Goal: Navigation & Orientation: Find specific page/section

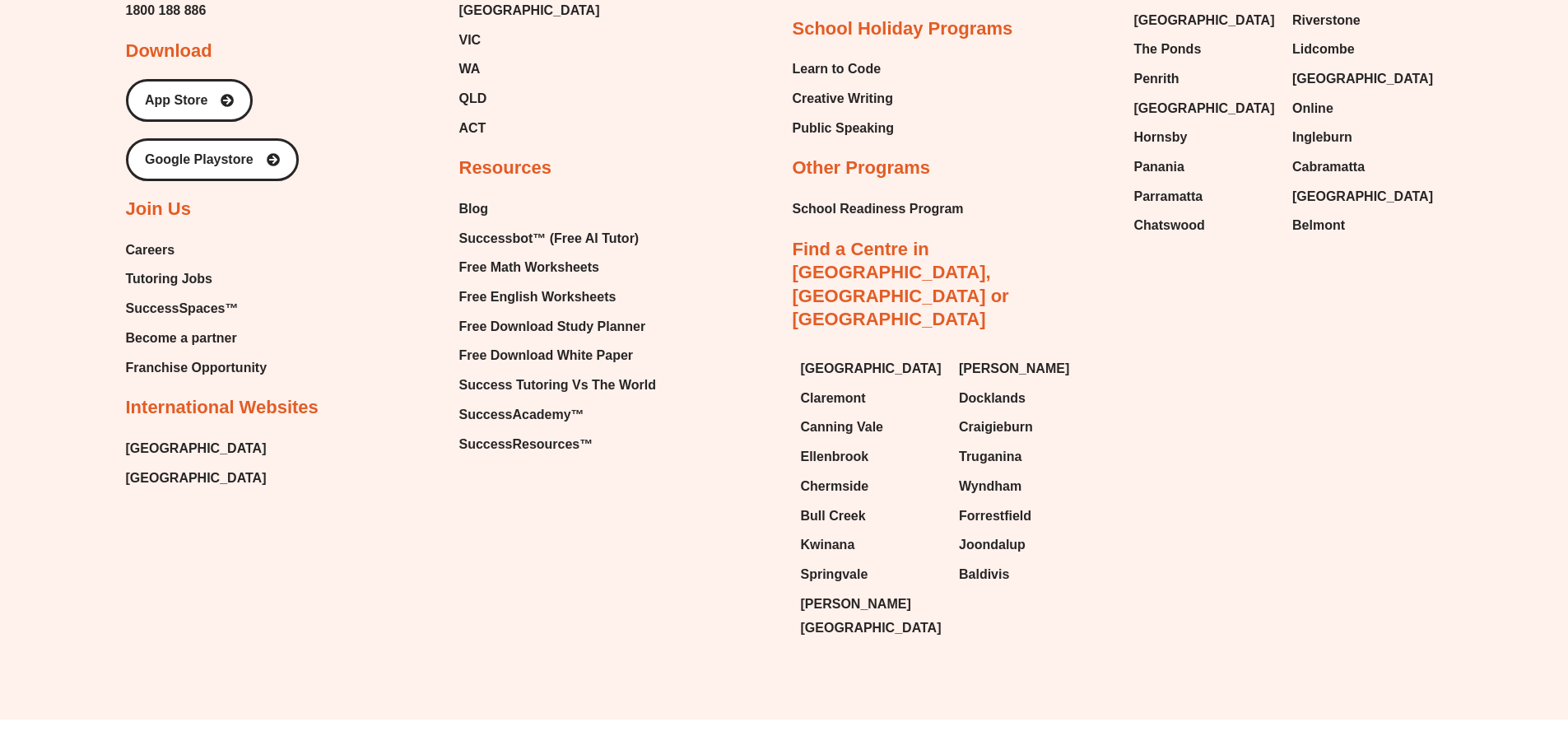
scroll to position [7331, 0]
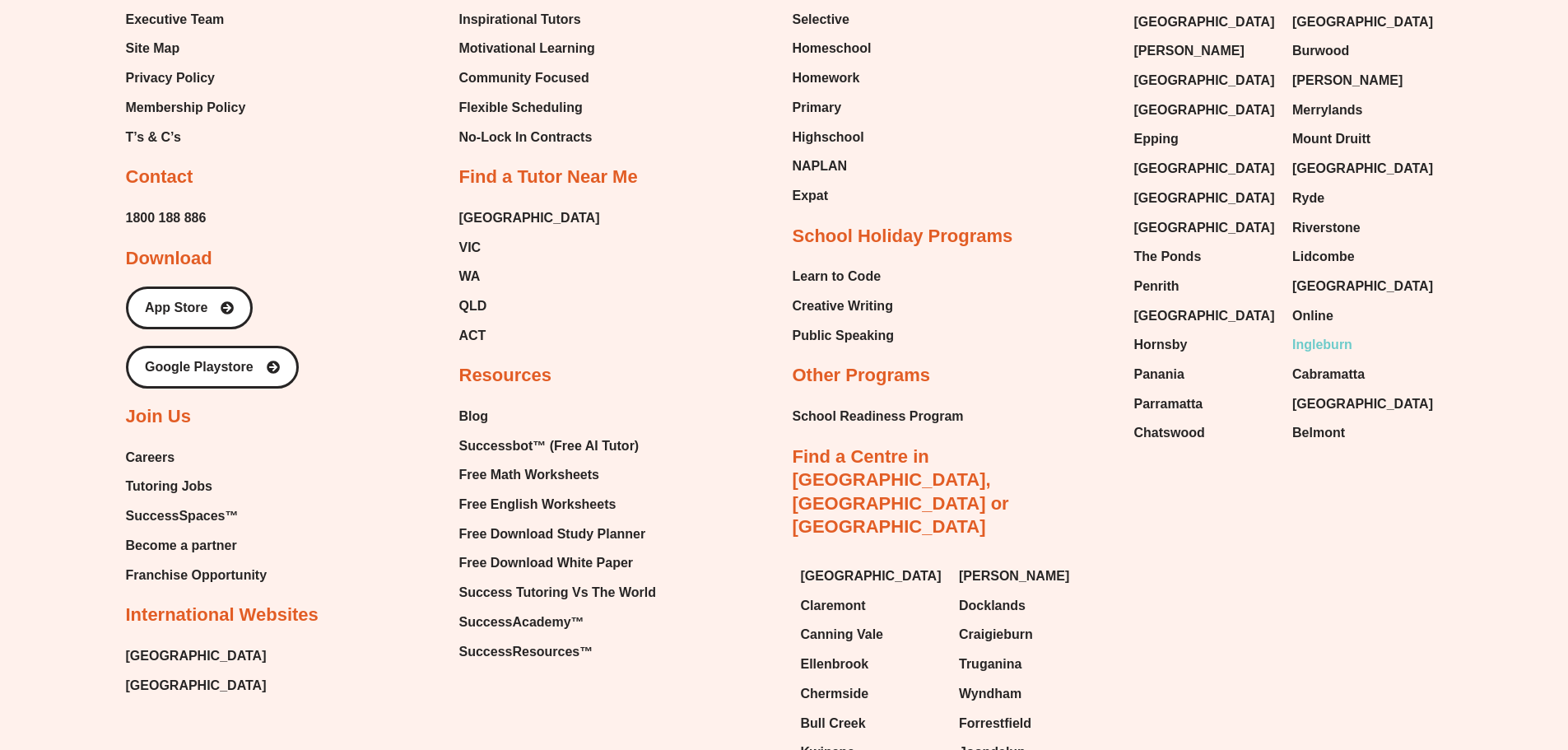
scroll to position [7184, 0]
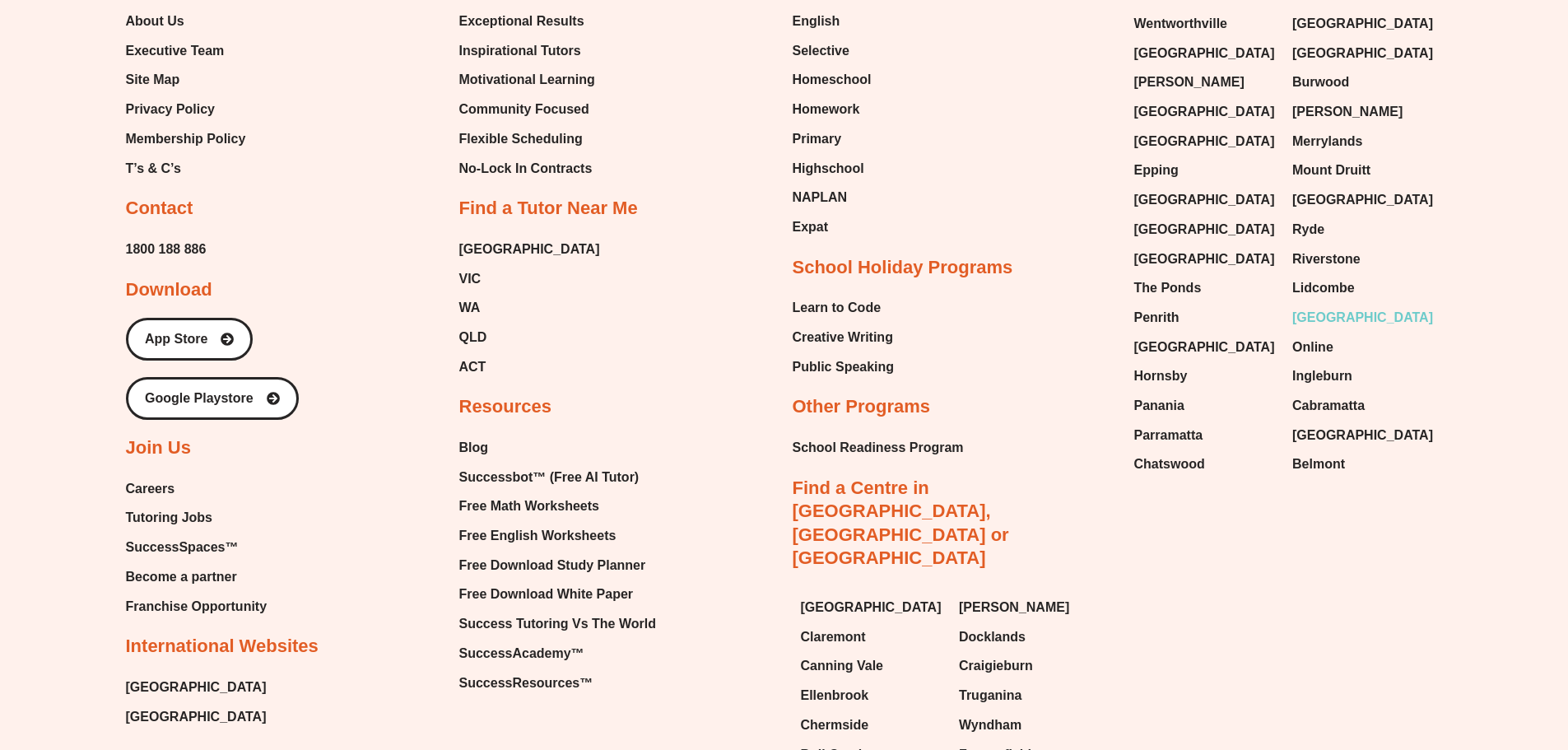
click at [1307, 306] on span "[GEOGRAPHIC_DATA]" at bounding box center [1362, 318] width 140 height 25
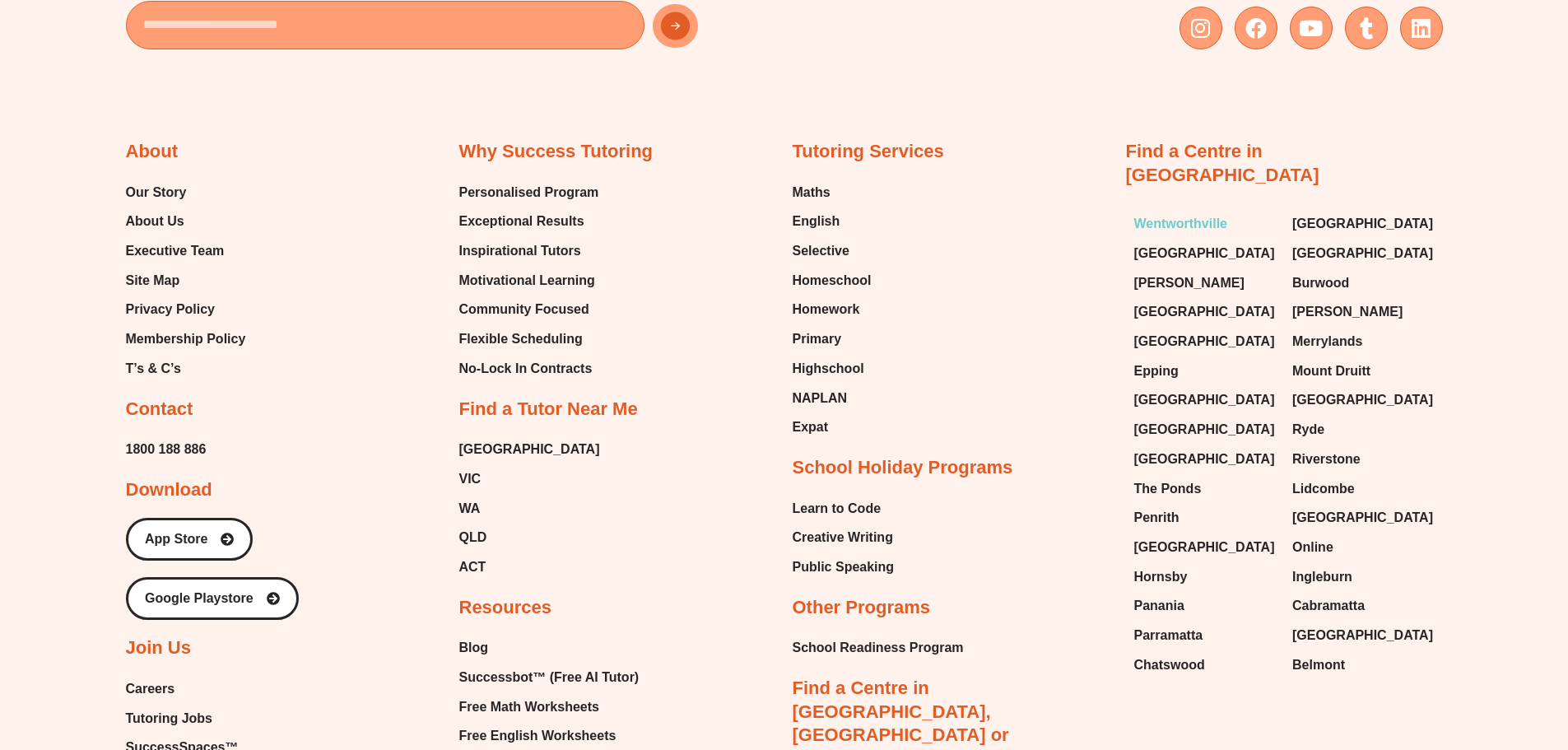
scroll to position [10062, 0]
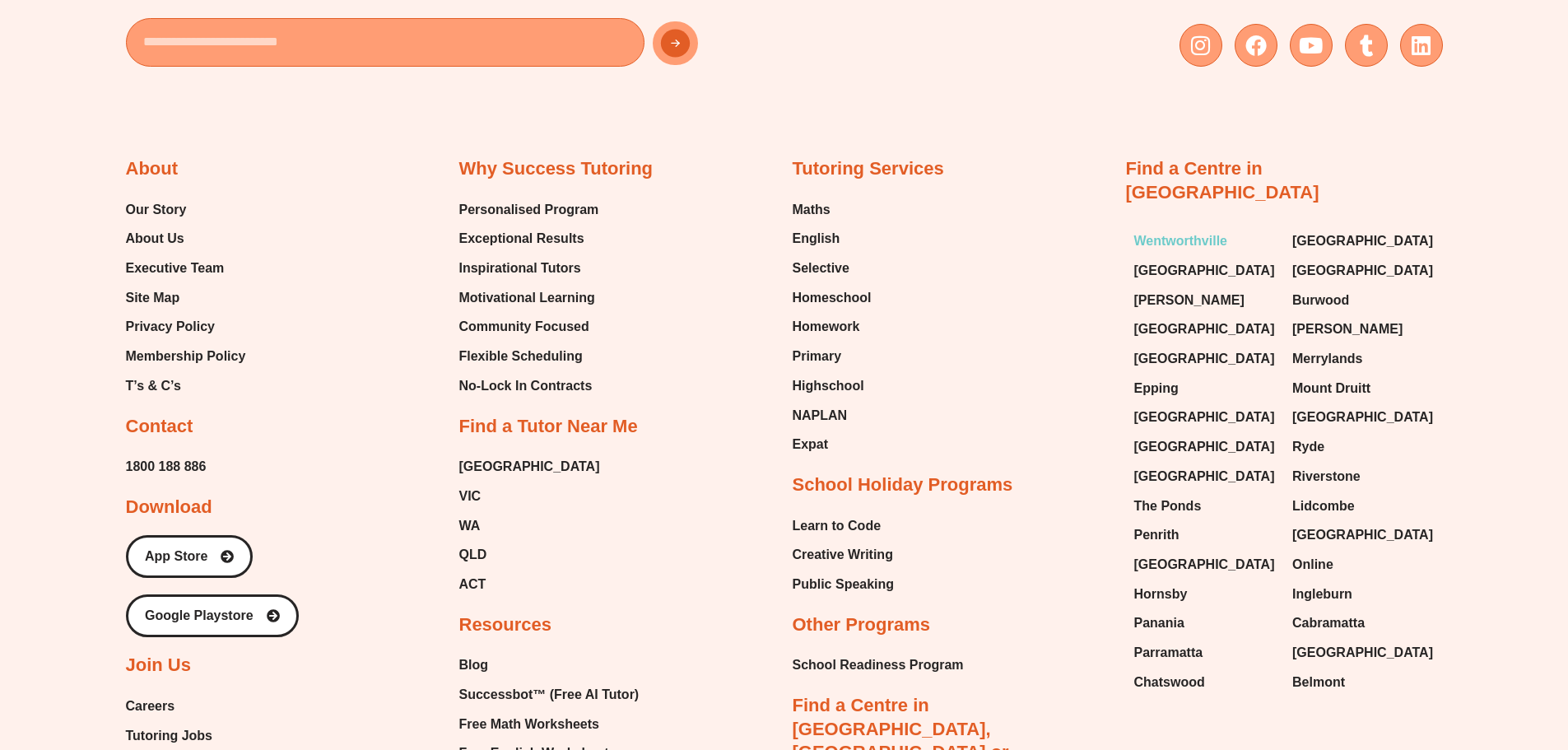
click at [1186, 229] on span "Wentworthville" at bounding box center [1181, 241] width 94 height 25
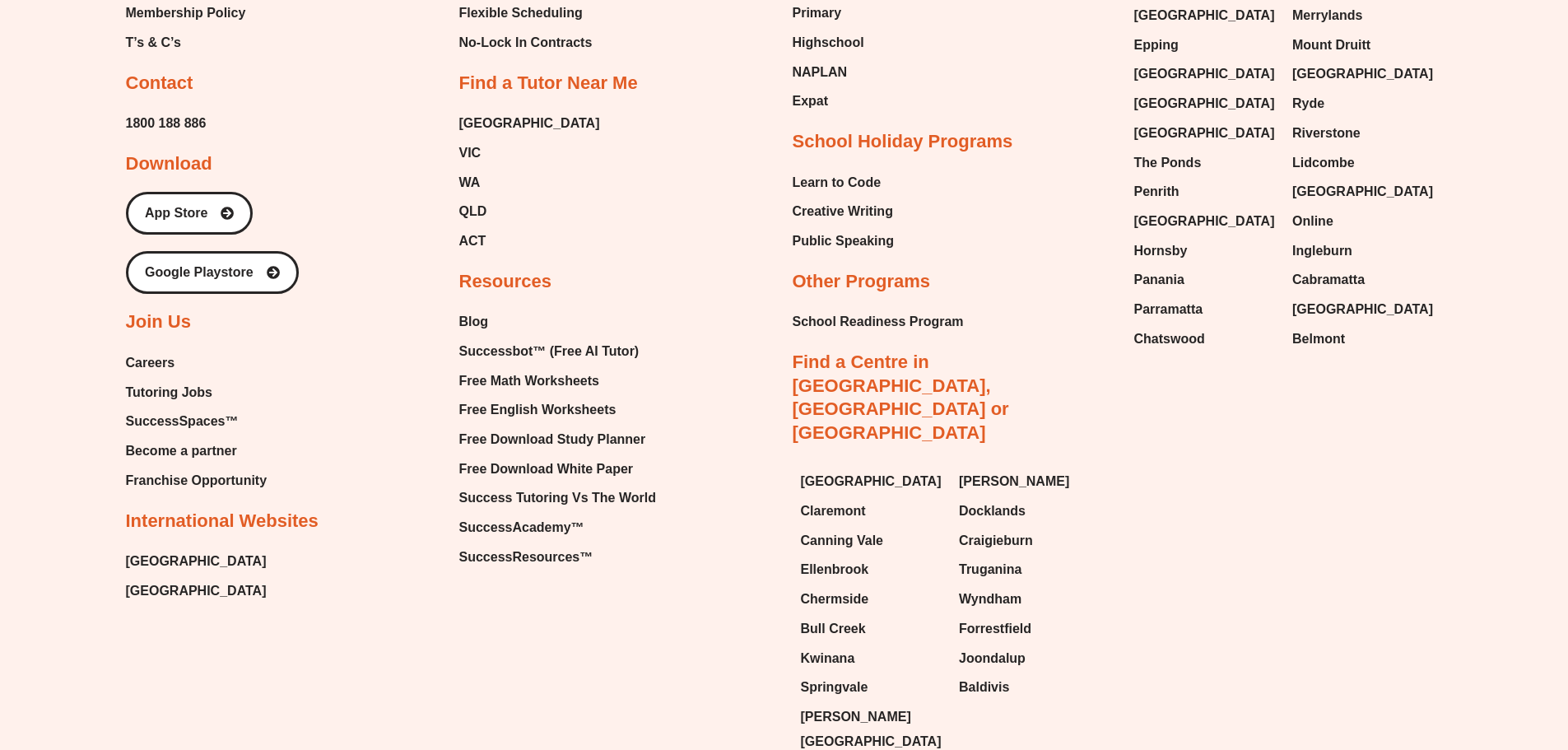
scroll to position [9897, 0]
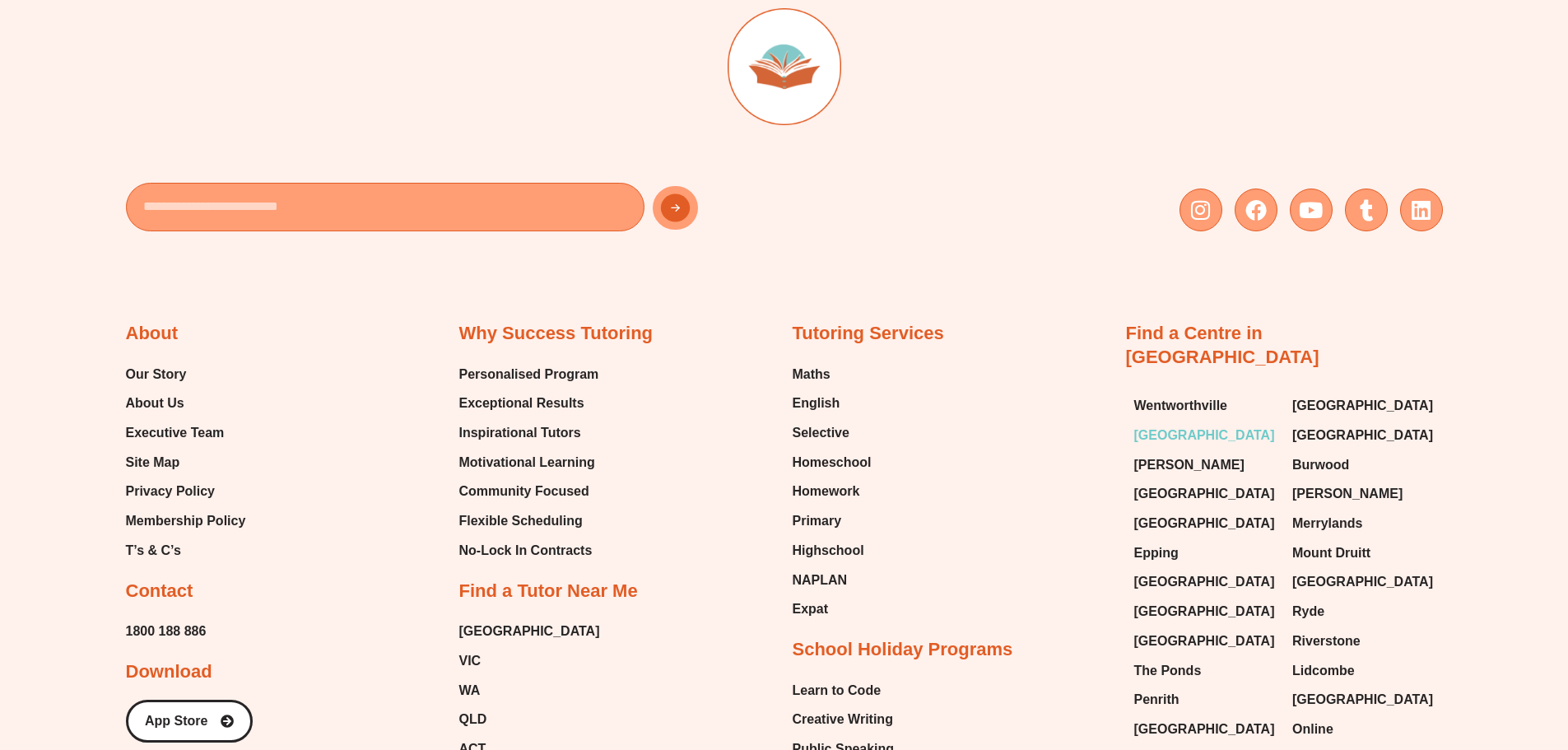
click at [1172, 423] on span "[GEOGRAPHIC_DATA]" at bounding box center [1204, 435] width 140 height 25
click at [1166, 453] on span "[PERSON_NAME]" at bounding box center [1189, 465] width 110 height 25
click at [1170, 481] on span "[GEOGRAPHIC_DATA]" at bounding box center [1204, 493] width 140 height 25
click at [1169, 511] on span "[GEOGRAPHIC_DATA]" at bounding box center [1204, 523] width 140 height 25
click at [1170, 541] on span "Epping" at bounding box center [1156, 553] width 44 height 25
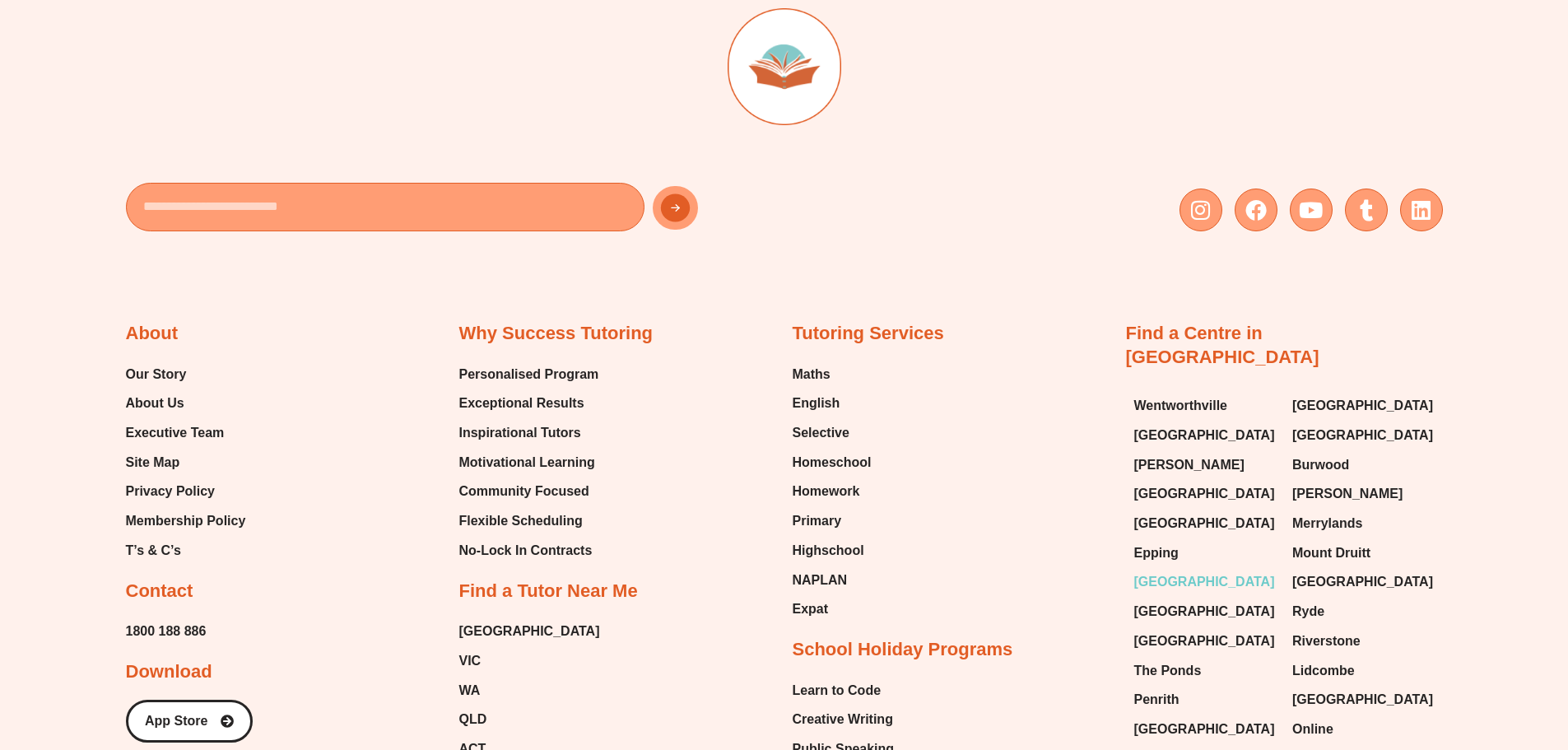
click at [1166, 569] on span "[GEOGRAPHIC_DATA]" at bounding box center [1204, 581] width 140 height 25
click at [1167, 599] on span "[GEOGRAPHIC_DATA]" at bounding box center [1204, 611] width 140 height 25
click at [1179, 629] on span "[GEOGRAPHIC_DATA]" at bounding box center [1204, 641] width 140 height 25
click at [1170, 658] on span "The Ponds" at bounding box center [1168, 670] width 68 height 25
click at [1167, 688] on span "Penrith" at bounding box center [1156, 700] width 45 height 25
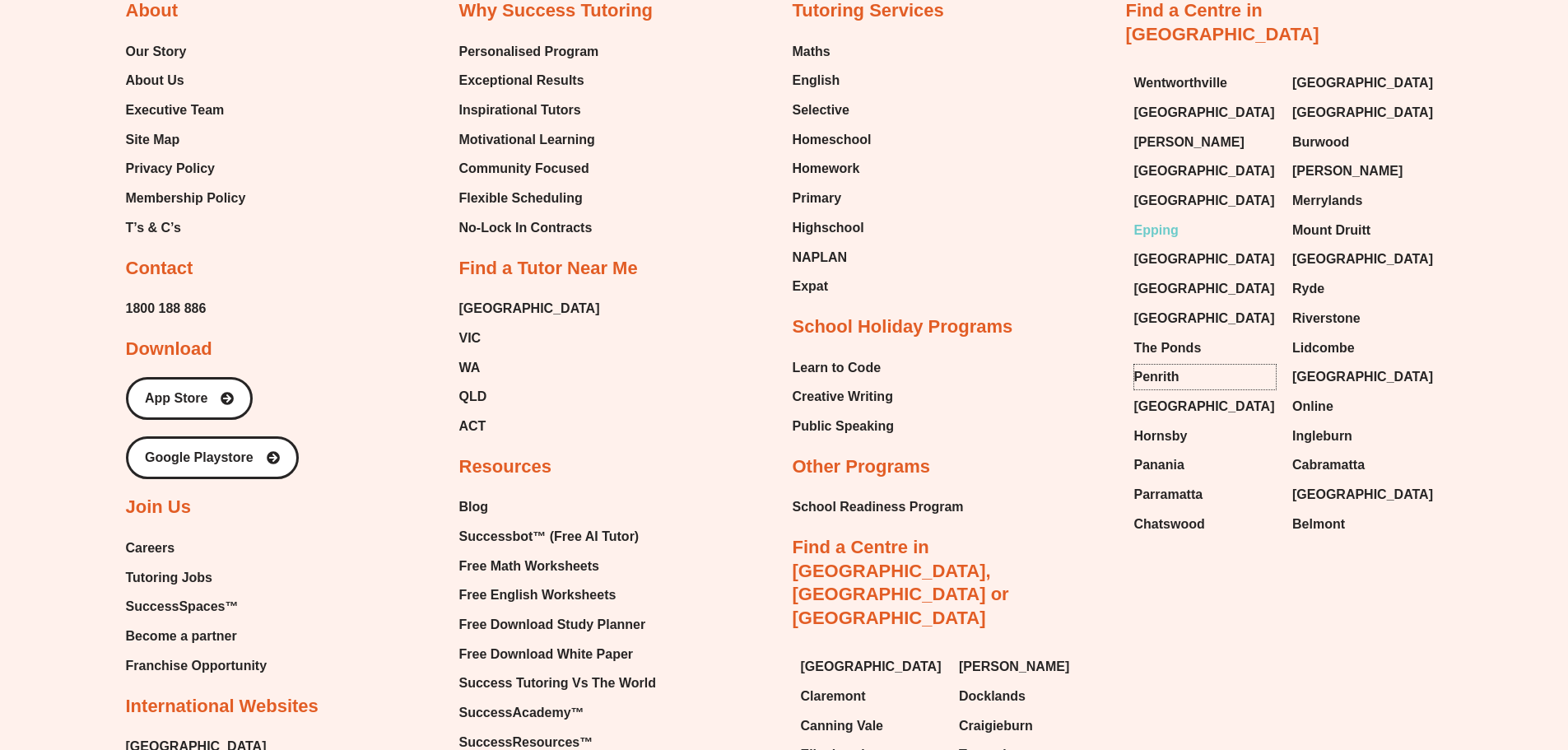
scroll to position [10226, 0]
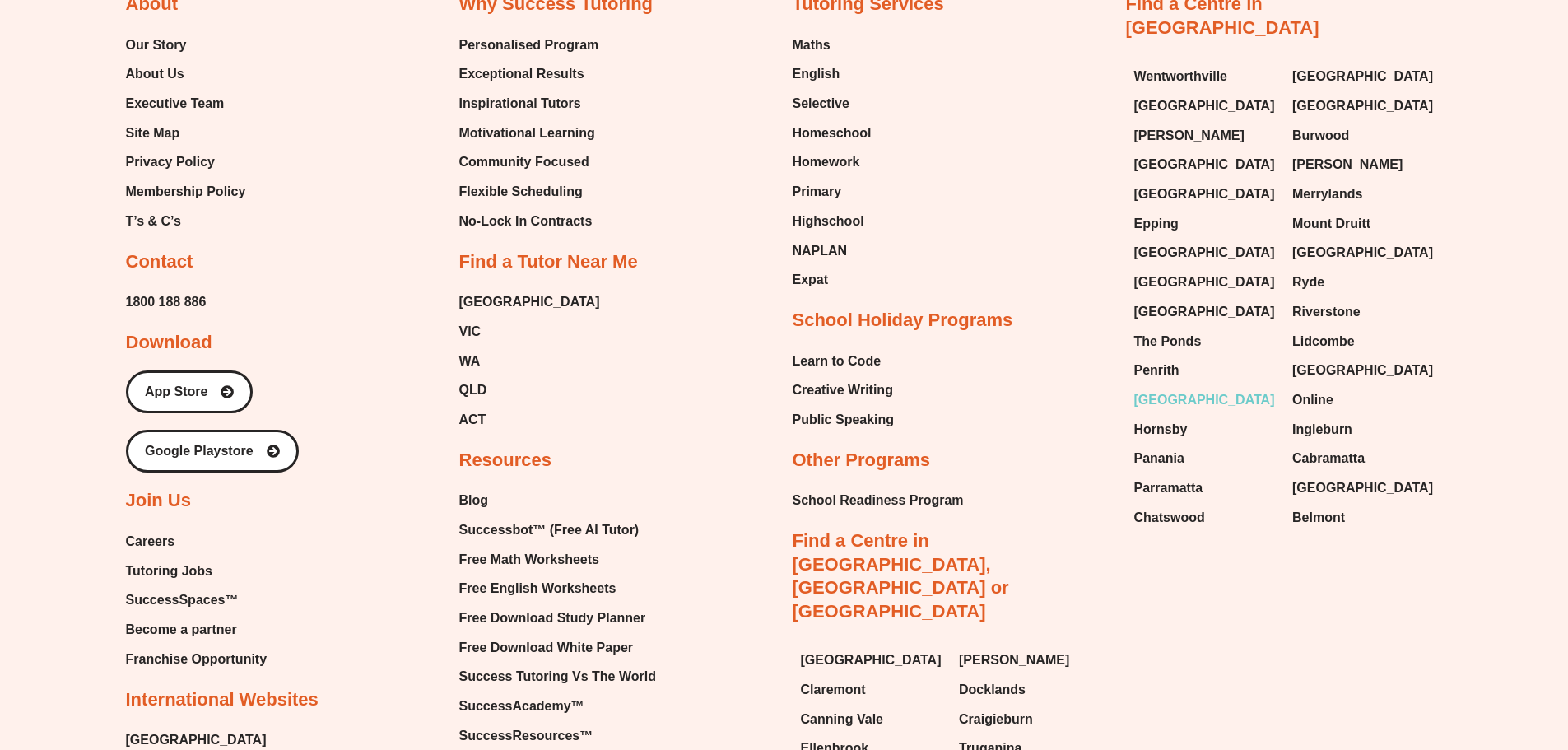
click at [1159, 387] on span "[GEOGRAPHIC_DATA]" at bounding box center [1204, 399] width 140 height 25
click at [1166, 418] on span "Hornsby" at bounding box center [1160, 430] width 53 height 25
click at [1174, 446] on span "Panania" at bounding box center [1159, 458] width 50 height 25
click at [1182, 476] on span "Parramatta" at bounding box center [1168, 487] width 69 height 25
click at [1184, 505] on span "Chatswood" at bounding box center [1169, 517] width 71 height 25
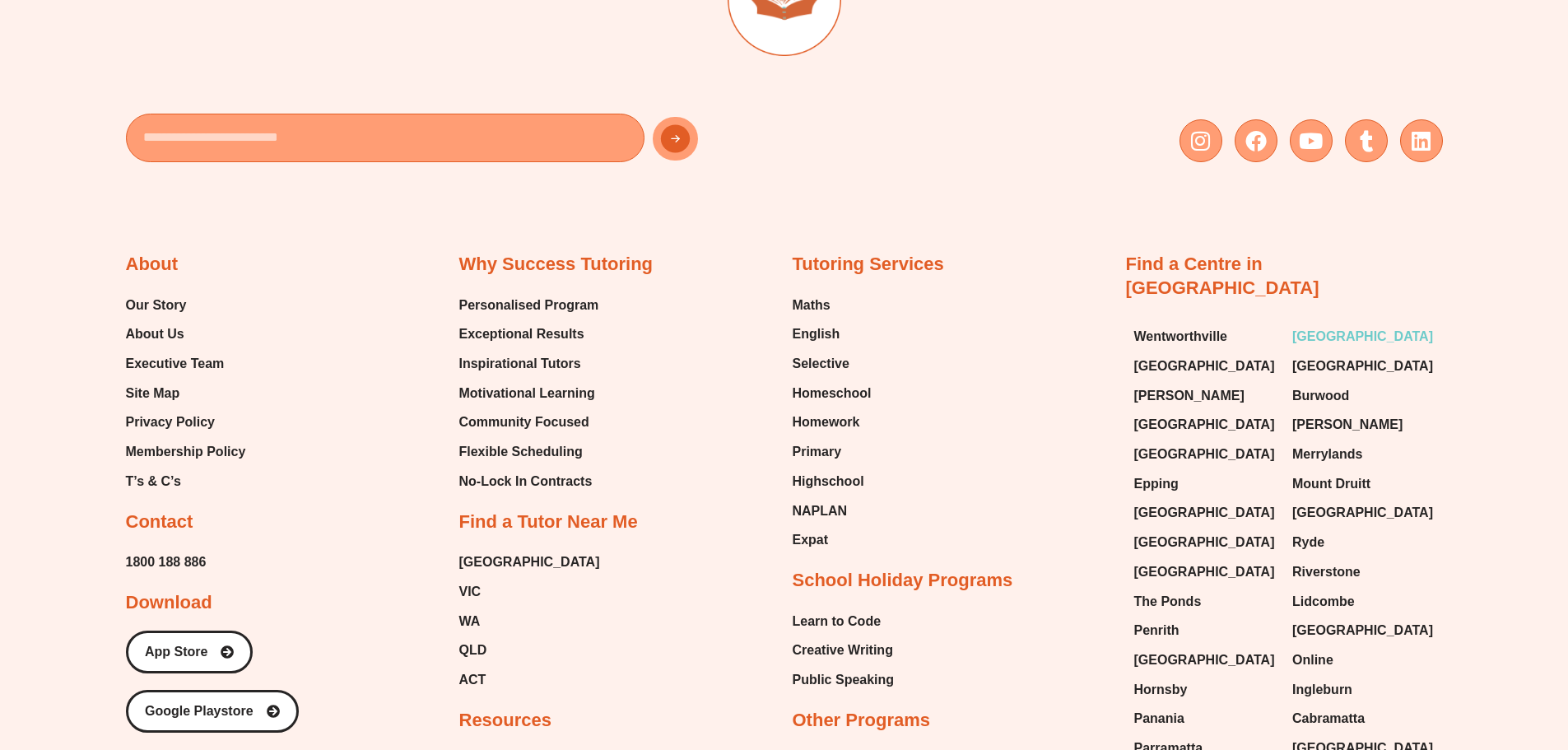
scroll to position [10062, 0]
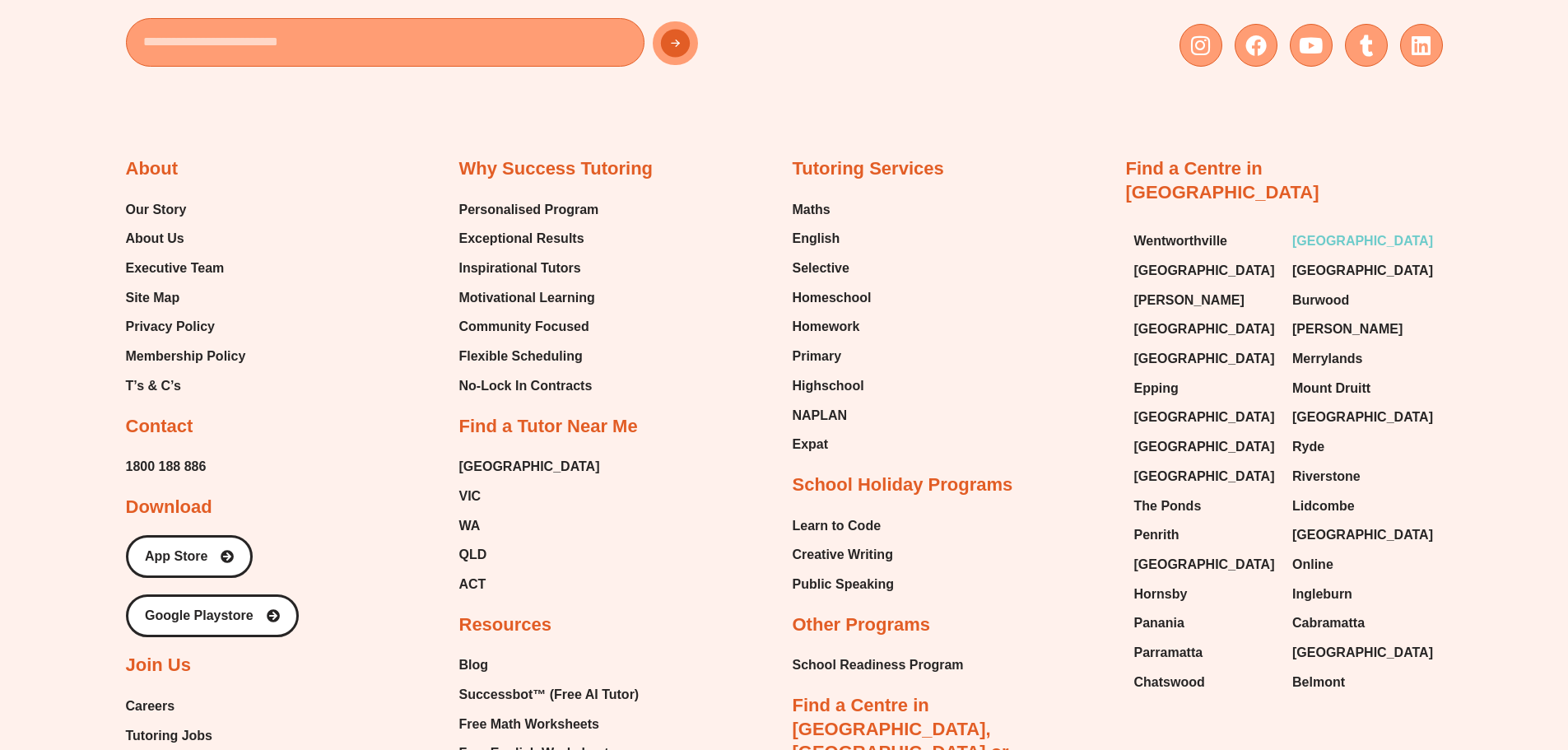
click at [1341, 229] on span "[GEOGRAPHIC_DATA]" at bounding box center [1362, 241] width 140 height 25
click at [1333, 259] on span "[GEOGRAPHIC_DATA]" at bounding box center [1362, 271] width 140 height 25
click at [1327, 288] on span "Burwood" at bounding box center [1321, 300] width 57 height 25
click at [1325, 317] on span "[PERSON_NAME]" at bounding box center [1348, 329] width 110 height 25
click at [1325, 346] on span "Merrylands" at bounding box center [1327, 358] width 70 height 25
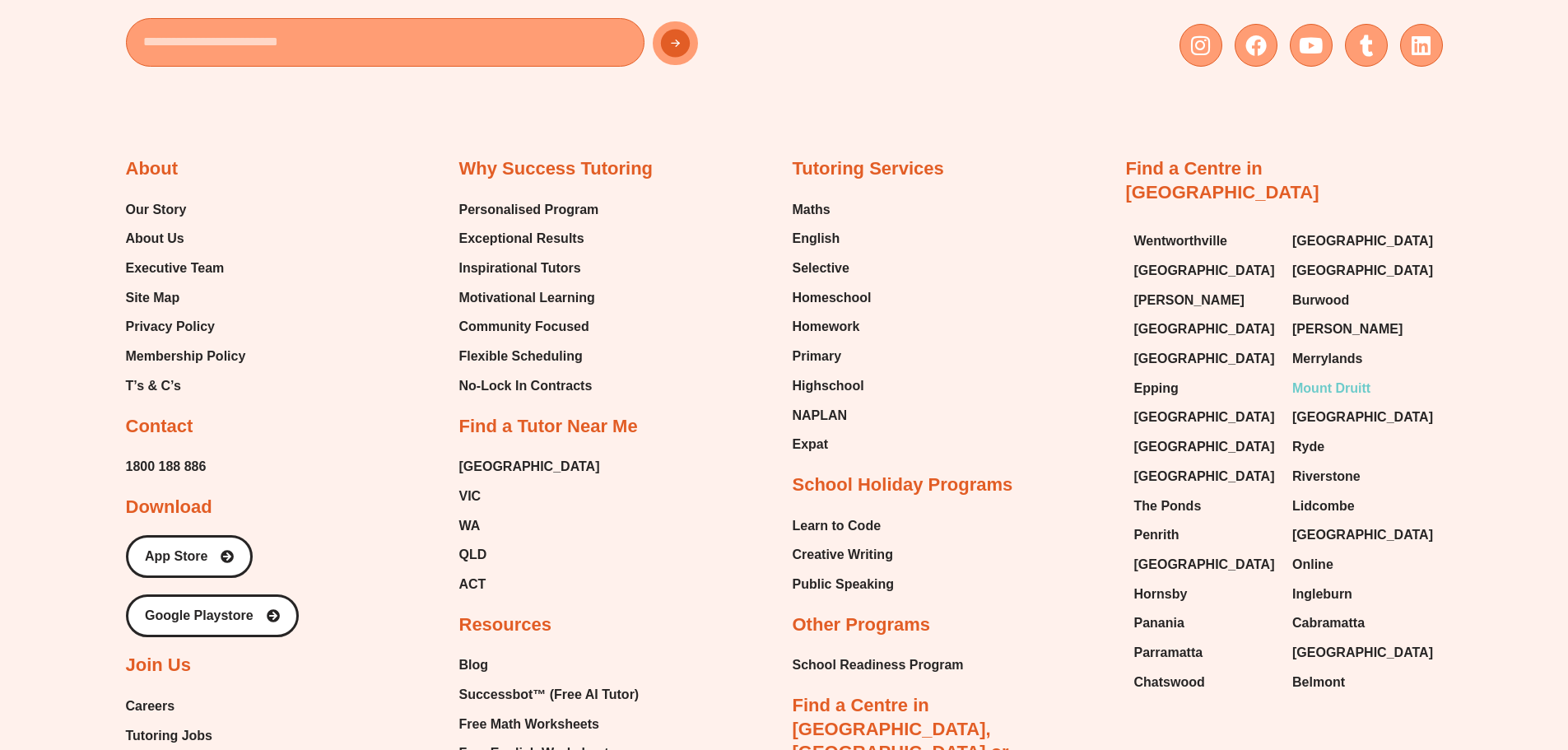
click at [1326, 376] on span "Mount Druitt" at bounding box center [1331, 388] width 78 height 25
click at [1327, 405] on span "[GEOGRAPHIC_DATA]" at bounding box center [1362, 417] width 140 height 25
click at [1316, 434] on span "Ryde" at bounding box center [1308, 446] width 32 height 25
click at [1316, 465] on span "Riverstone" at bounding box center [1327, 476] width 68 height 25
click at [1311, 494] on span "Lidcombe" at bounding box center [1324, 506] width 62 height 25
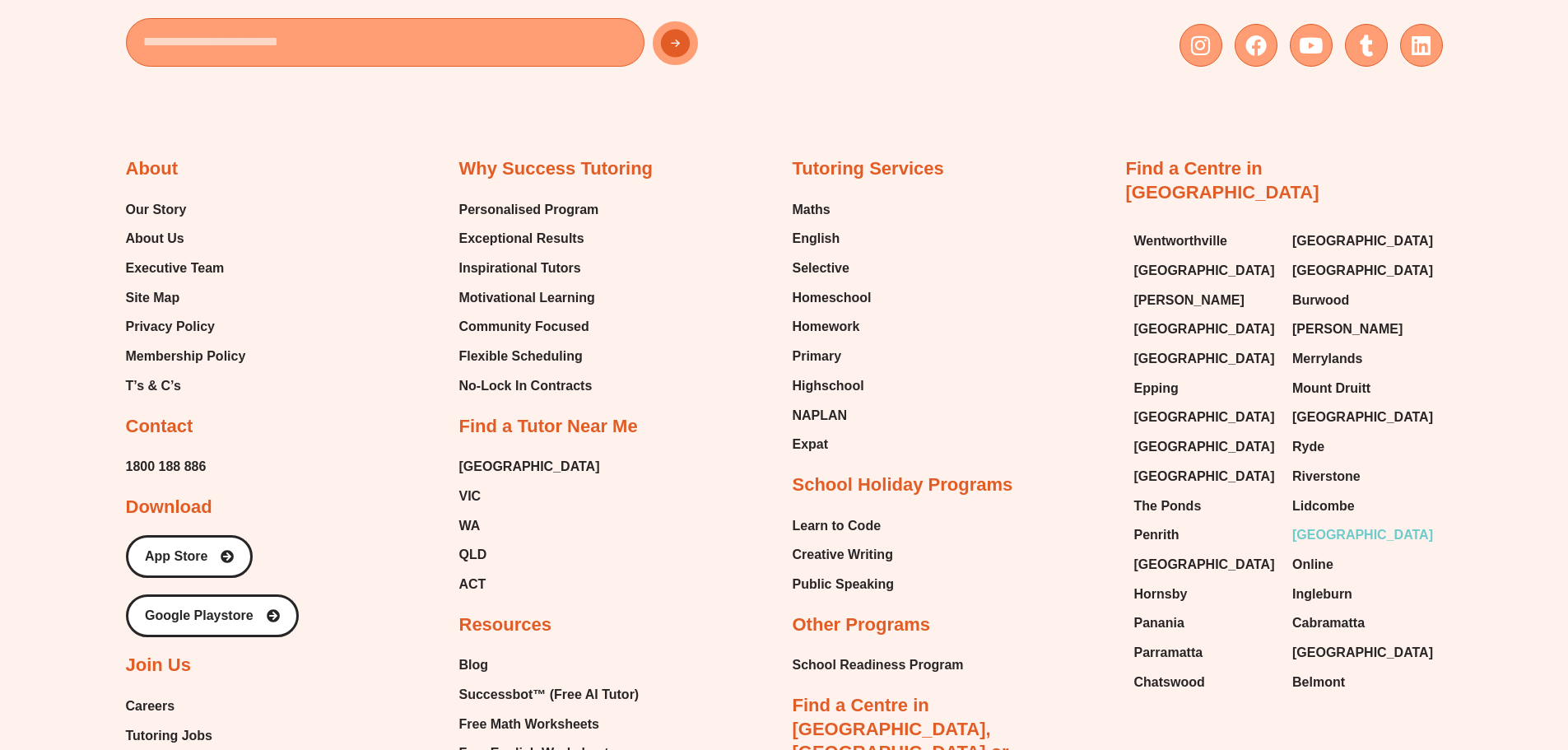
click at [1317, 522] on span "[GEOGRAPHIC_DATA]" at bounding box center [1362, 534] width 140 height 25
click at [1314, 553] on span "Online" at bounding box center [1313, 565] width 41 height 25
click at [1310, 582] on span "Ingleburn" at bounding box center [1322, 594] width 60 height 25
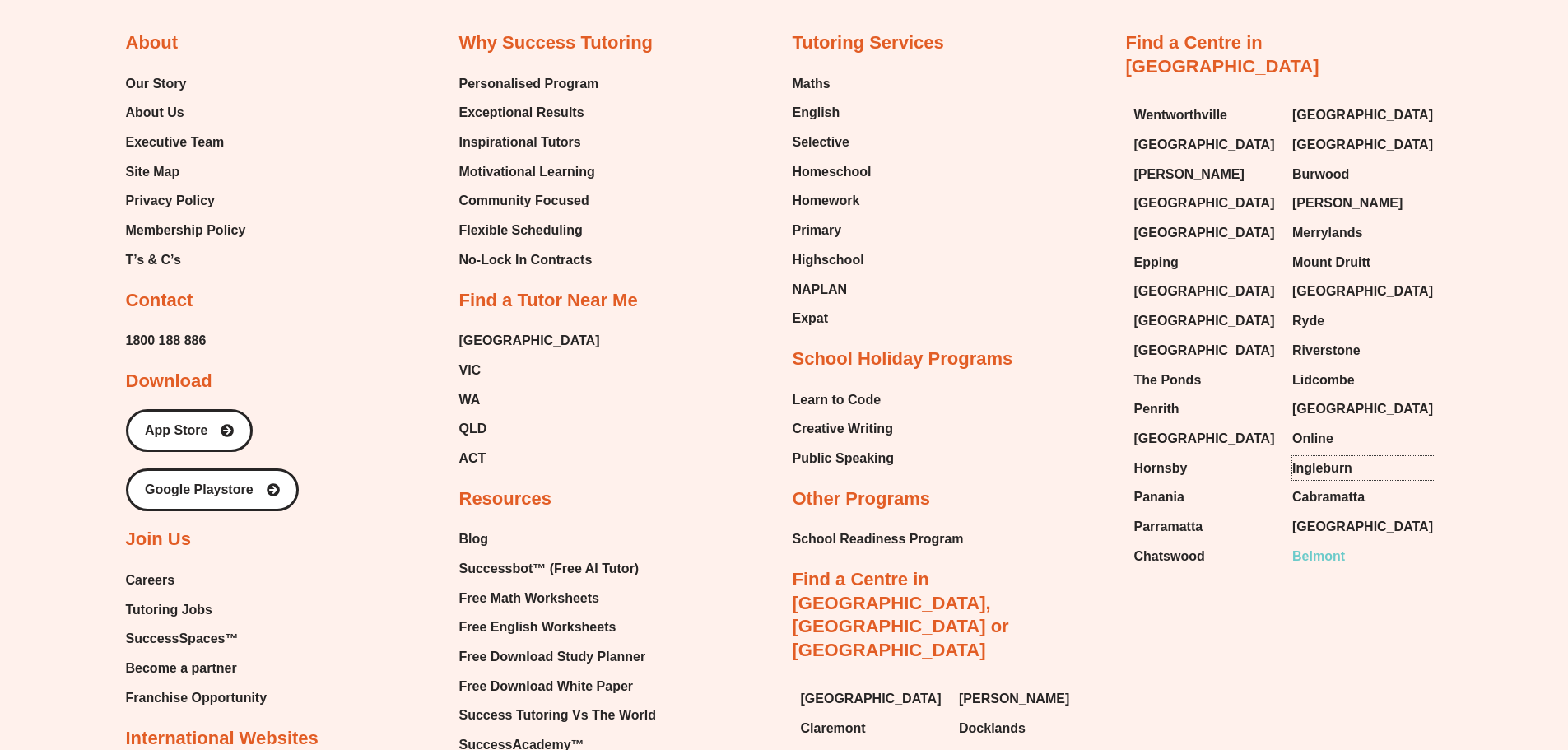
scroll to position [10226, 0]
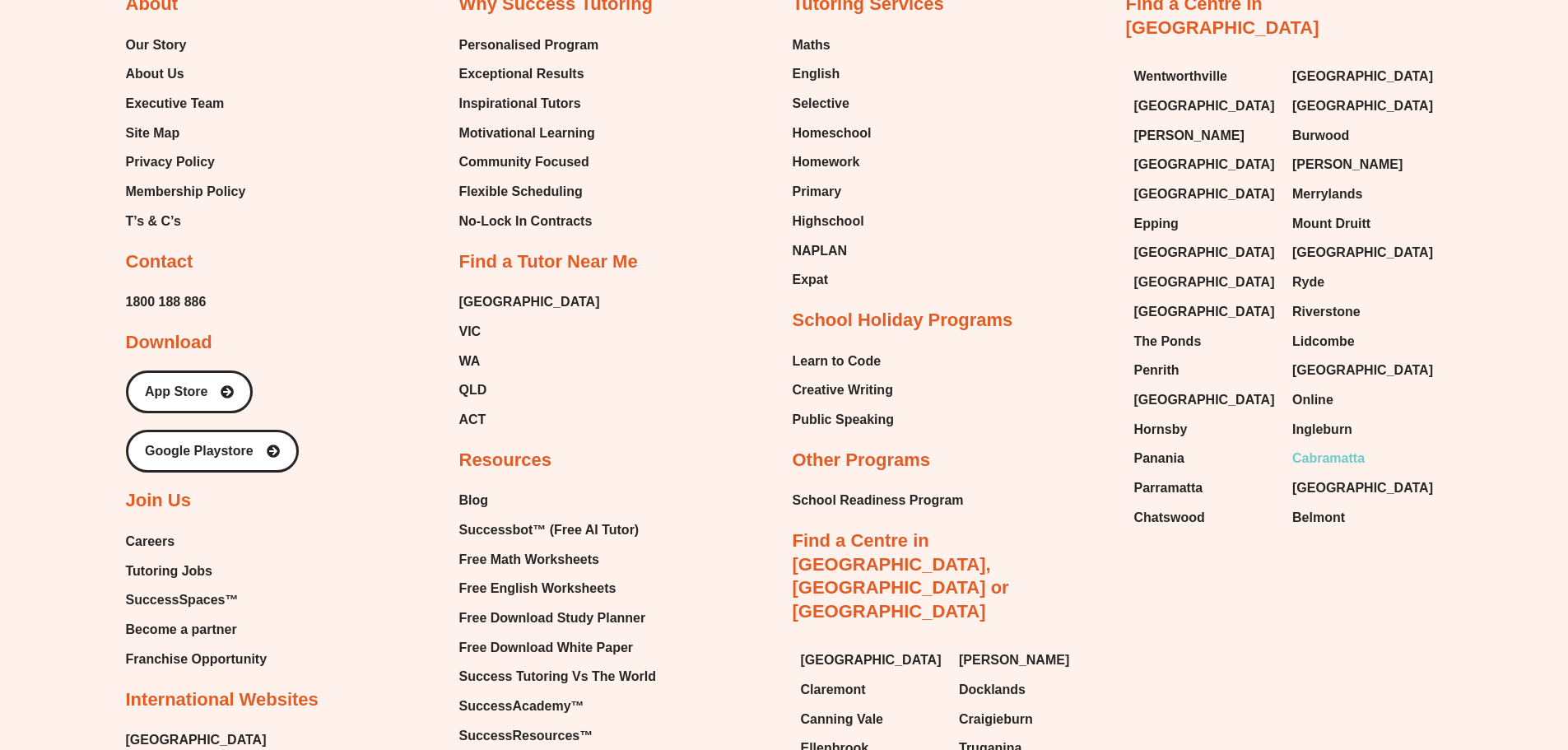
click at [1316, 446] on span "Cabramatta" at bounding box center [1328, 458] width 73 height 25
click at [1312, 476] on span "[GEOGRAPHIC_DATA]" at bounding box center [1362, 487] width 140 height 25
click at [1312, 505] on span "Belmont" at bounding box center [1318, 517] width 52 height 25
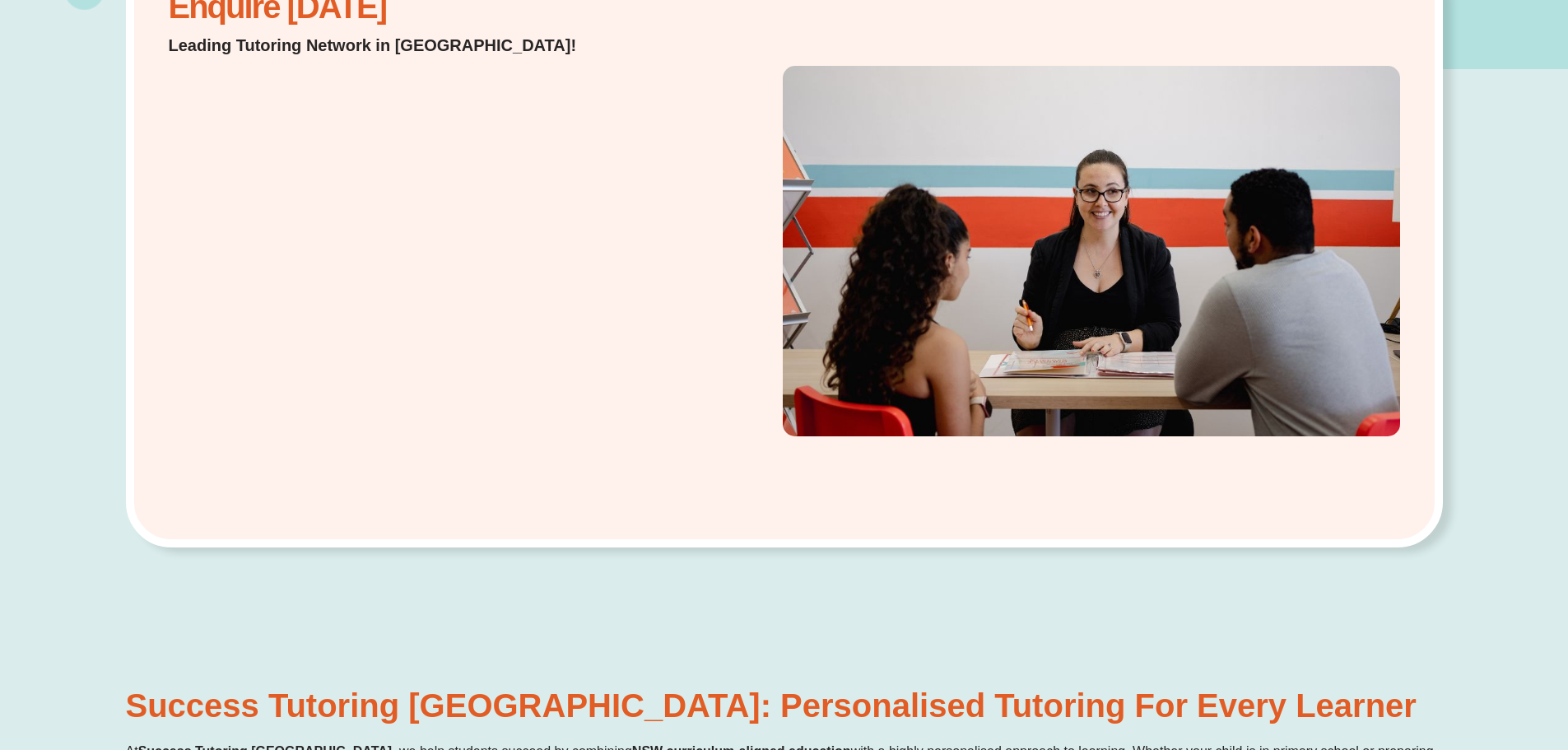
scroll to position [0, 0]
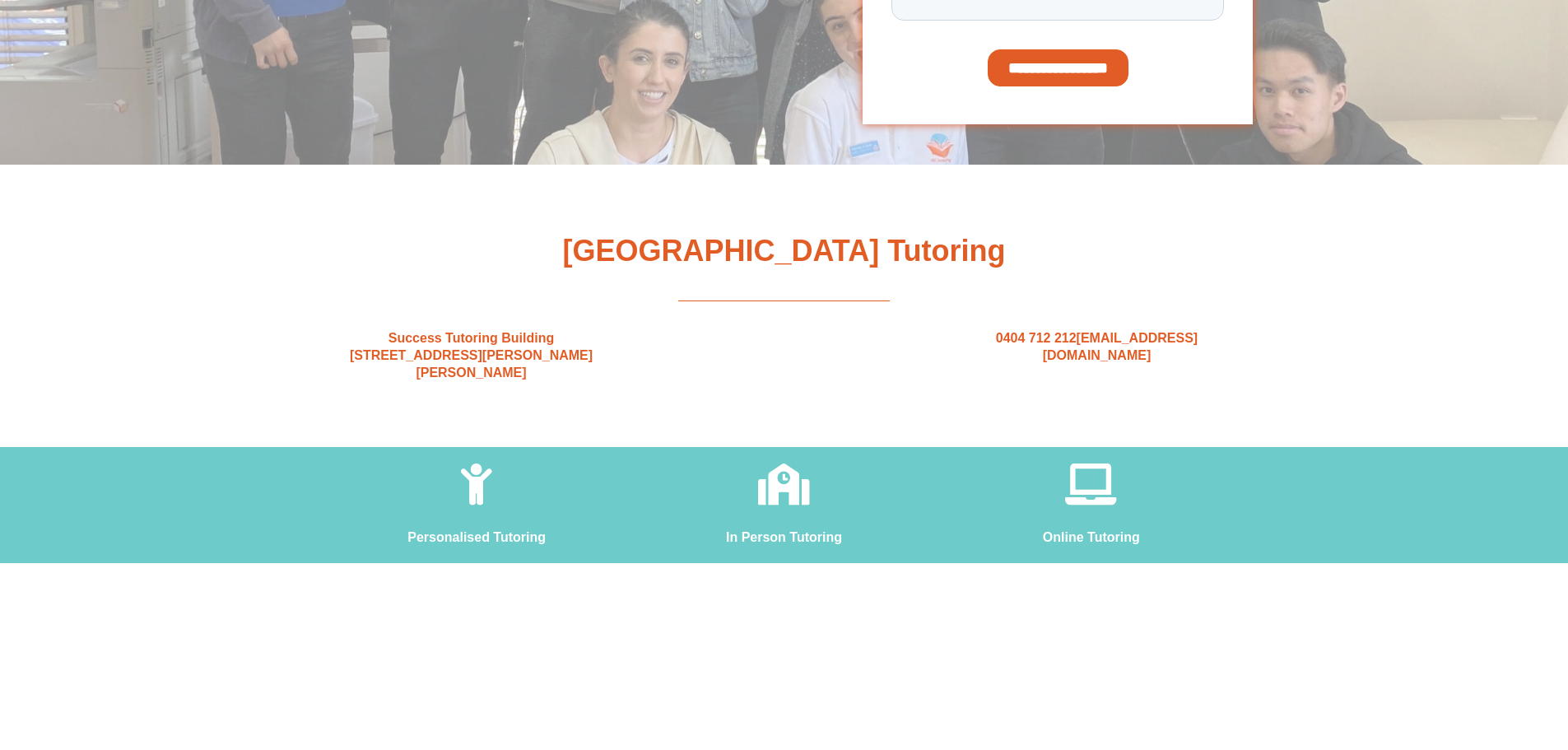
scroll to position [494, 0]
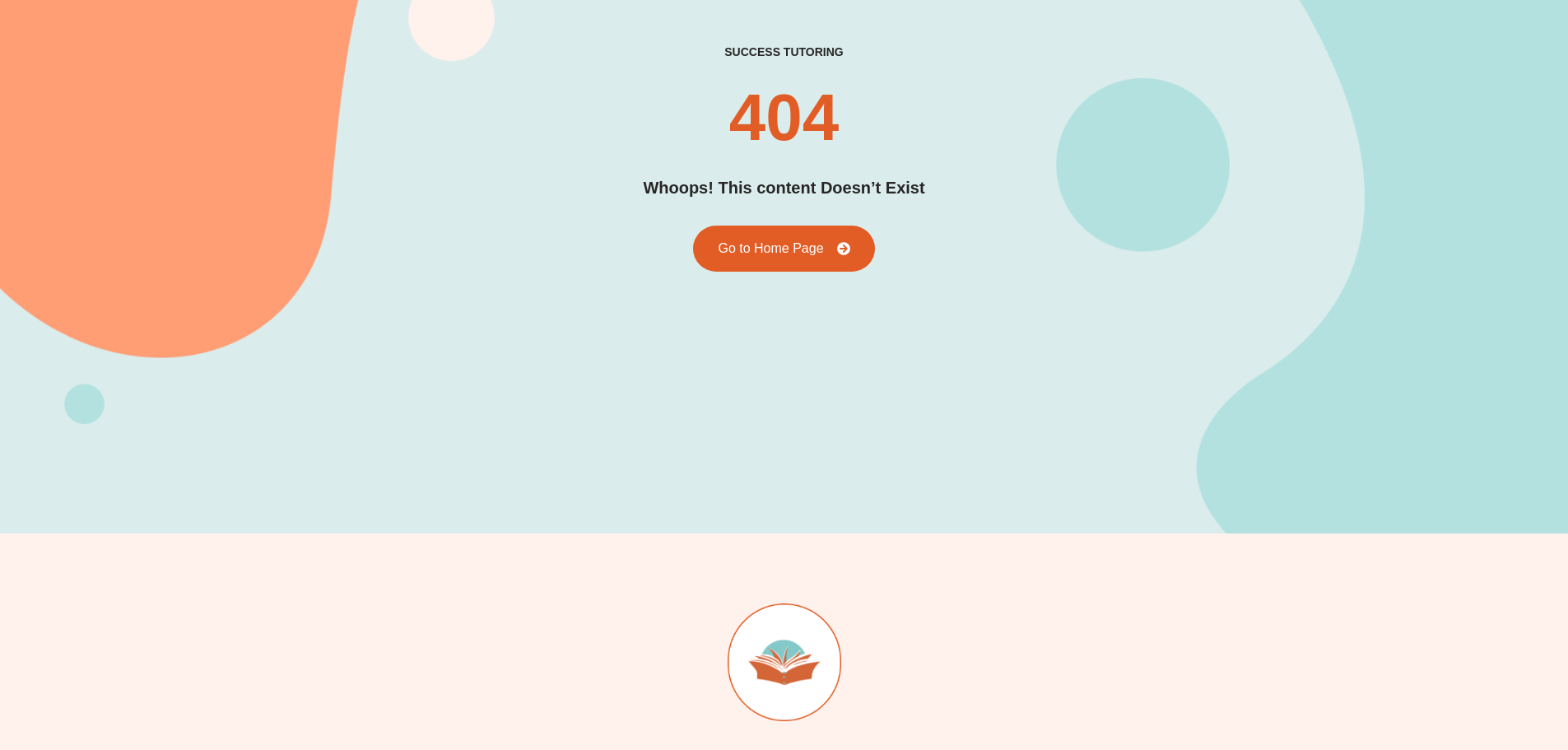
scroll to position [164, 0]
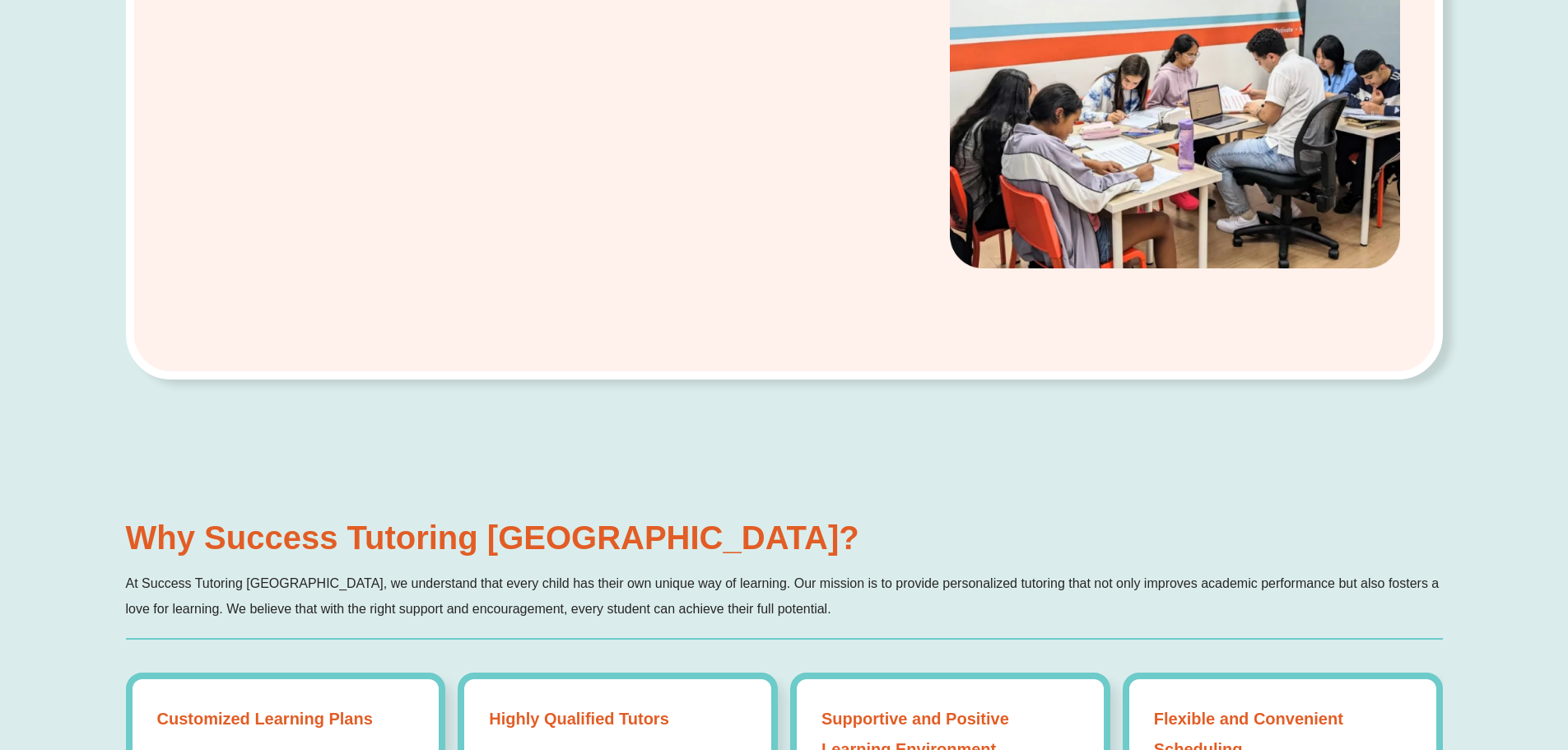
scroll to position [741, 0]
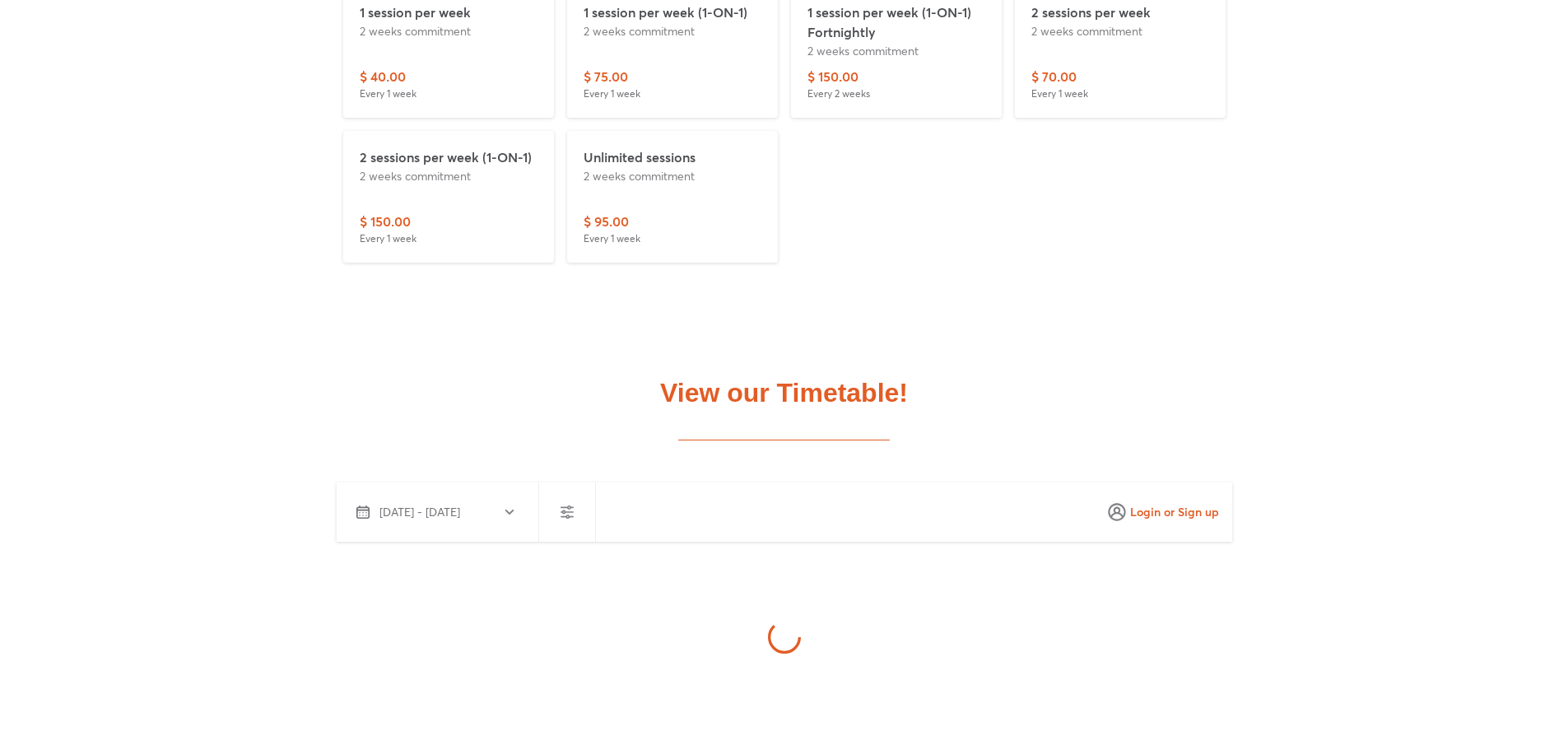
scroll to position [1235, 0]
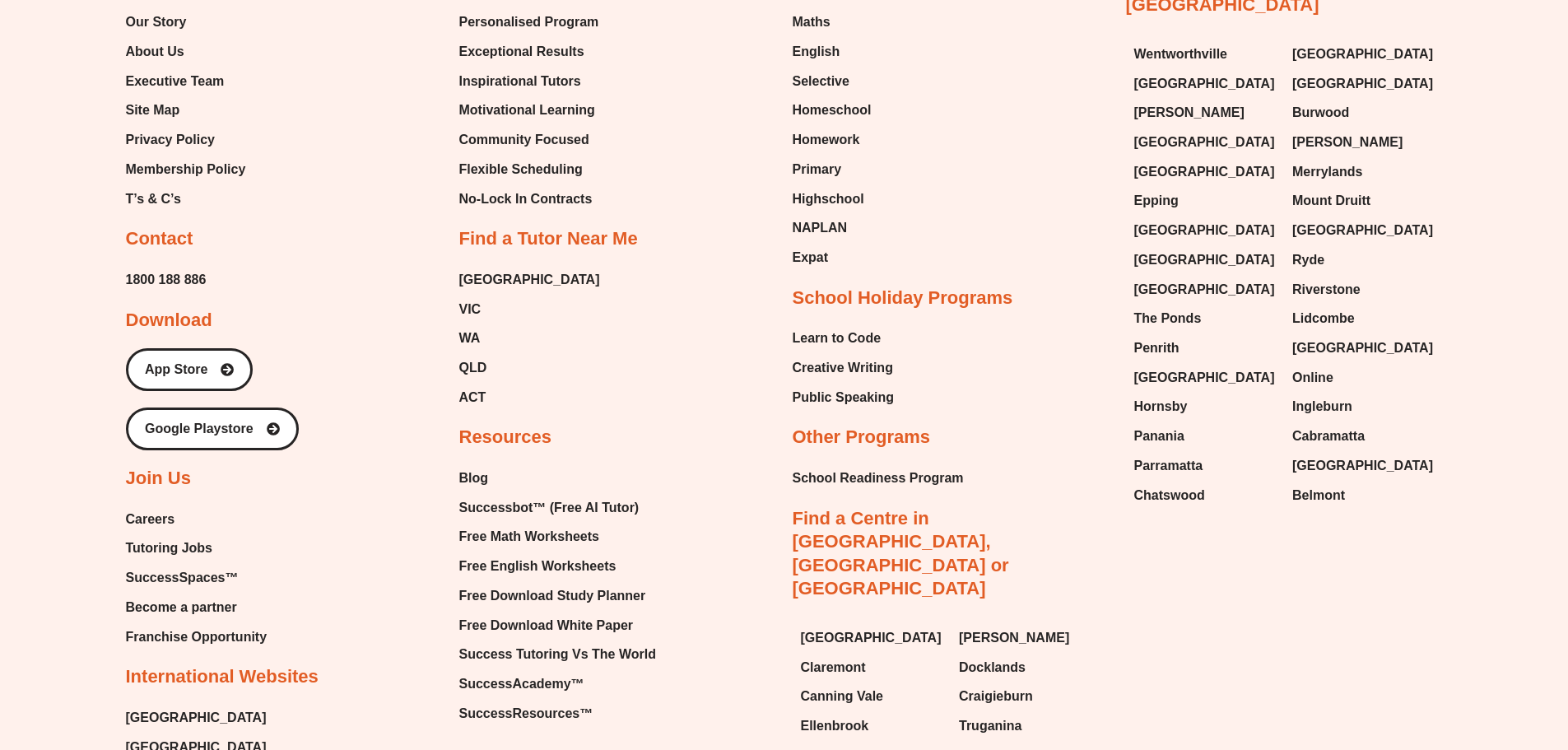
scroll to position [1080, 0]
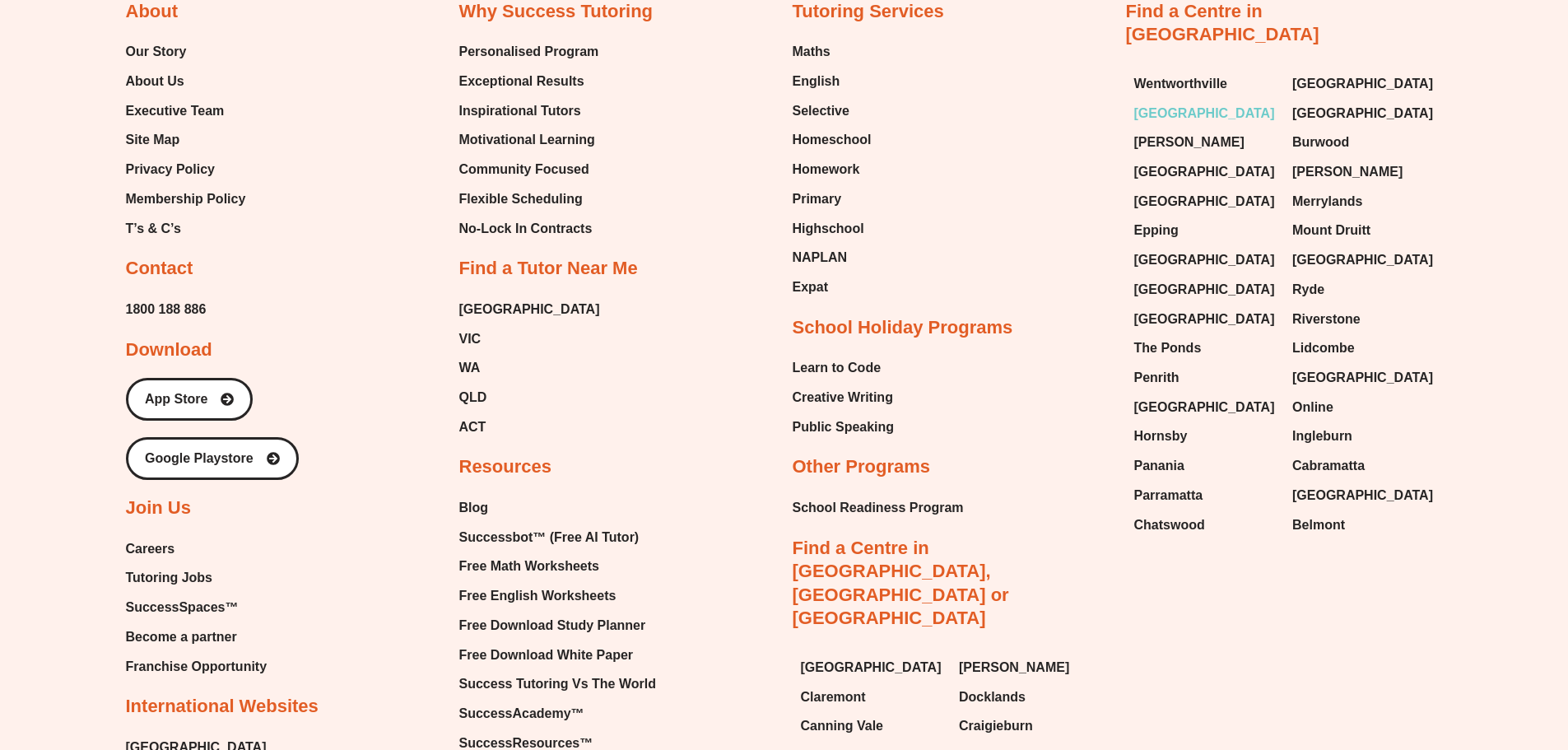
click at [1196, 101] on span "[GEOGRAPHIC_DATA]" at bounding box center [1204, 113] width 140 height 25
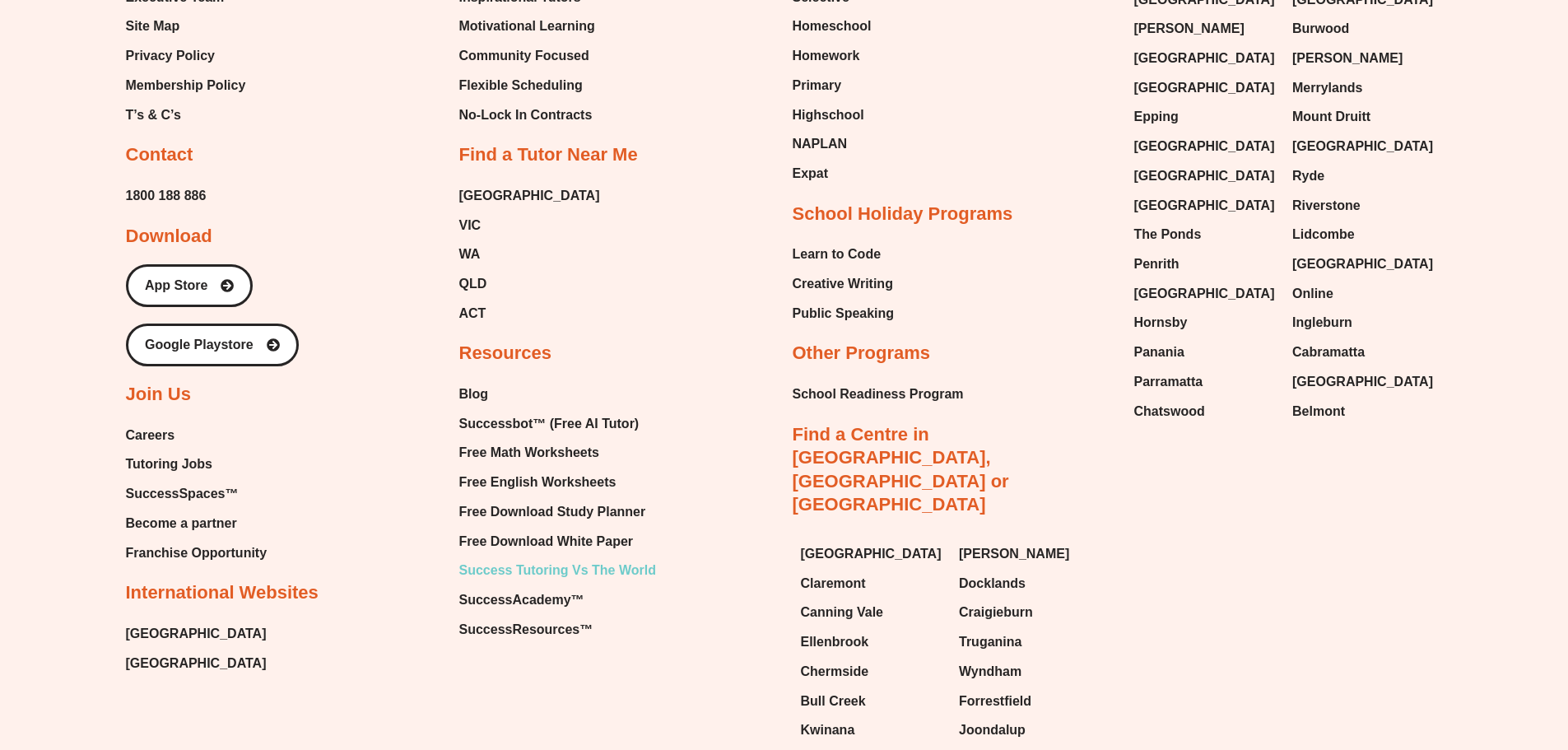
scroll to position [1360, 0]
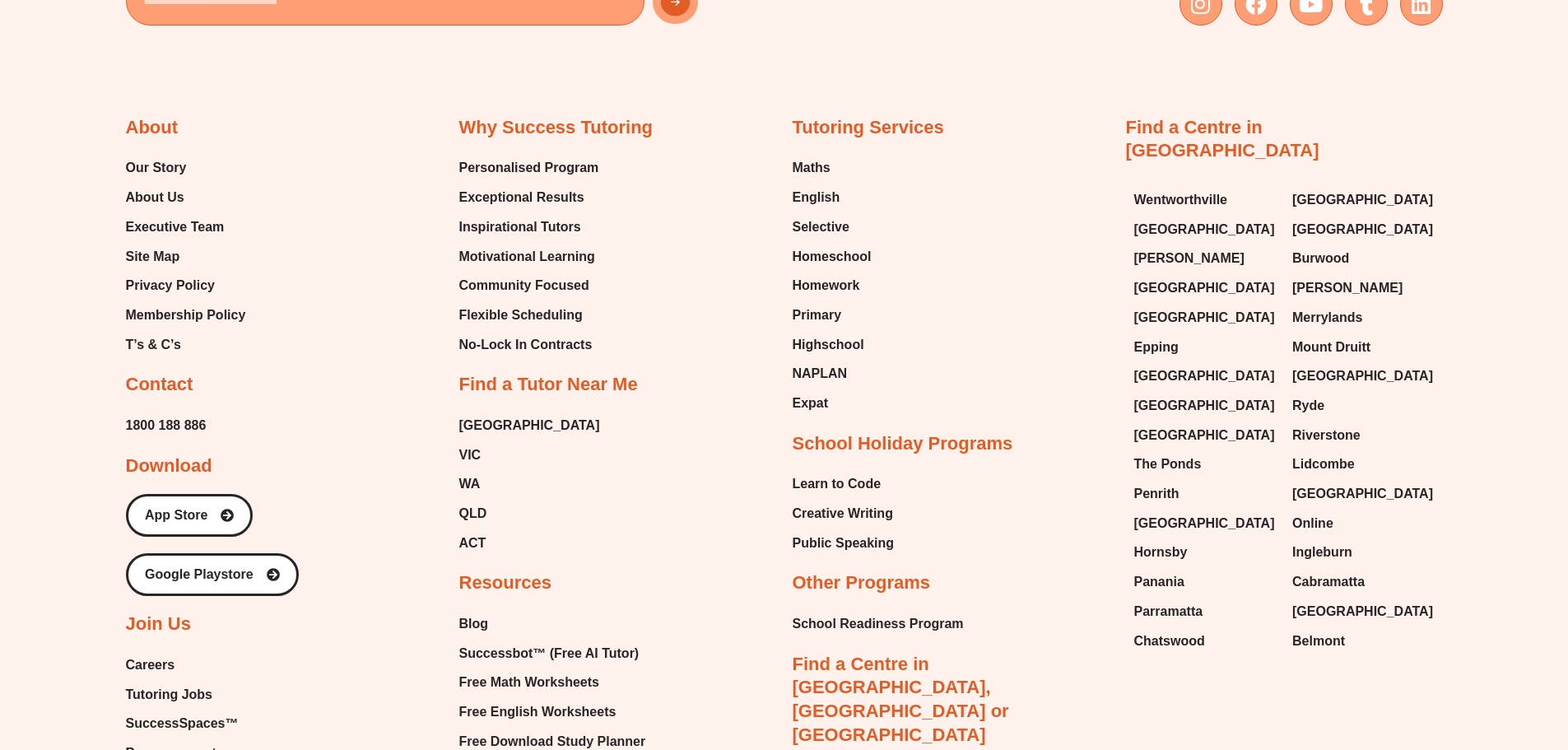
scroll to position [11880, 0]
click at [1170, 307] on span "[GEOGRAPHIC_DATA]" at bounding box center [1204, 319] width 140 height 25
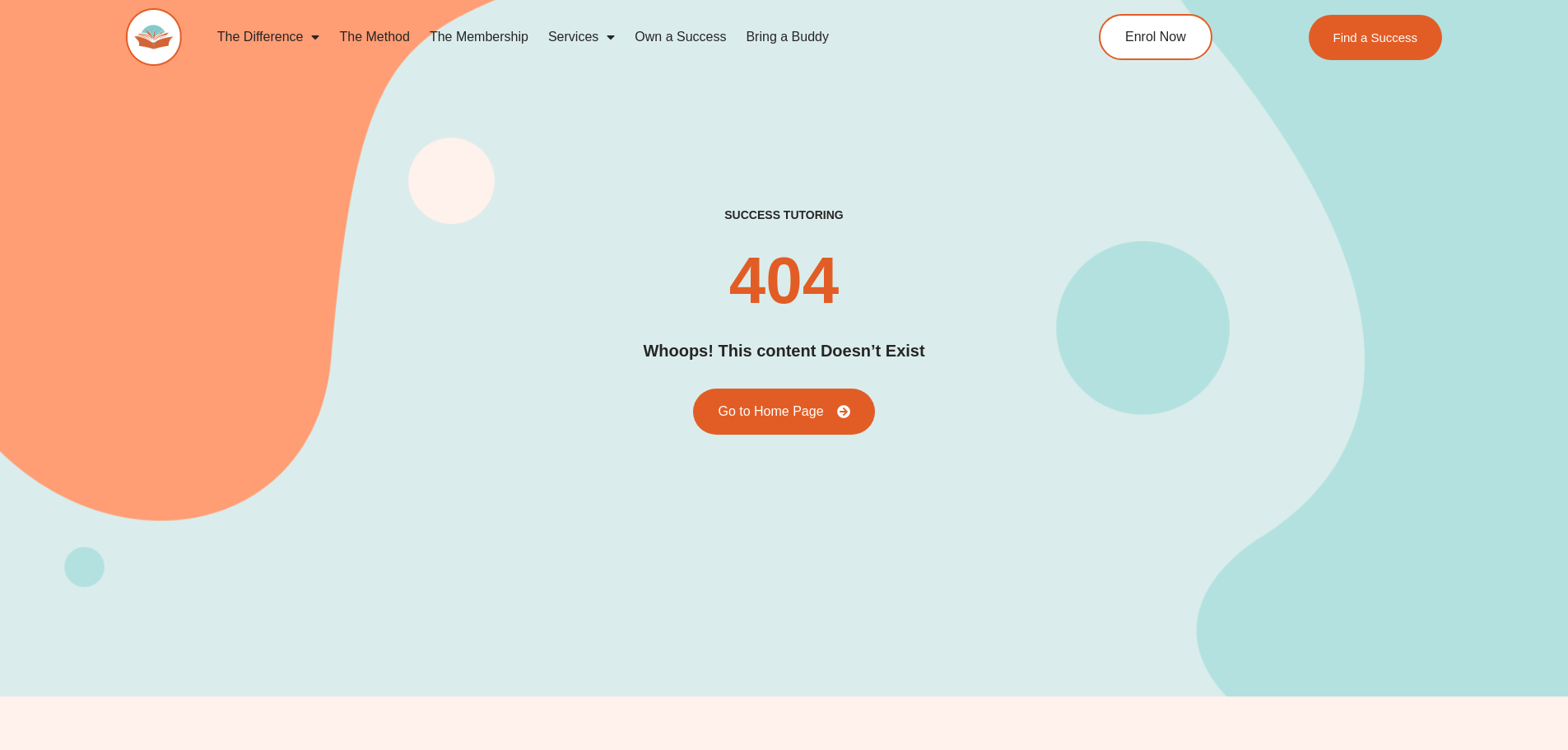
click at [323, 162] on div "success tutoring 404 Whoops! This content Doesn’t Exist Go to Home Page" at bounding box center [784, 321] width 1317 height 750
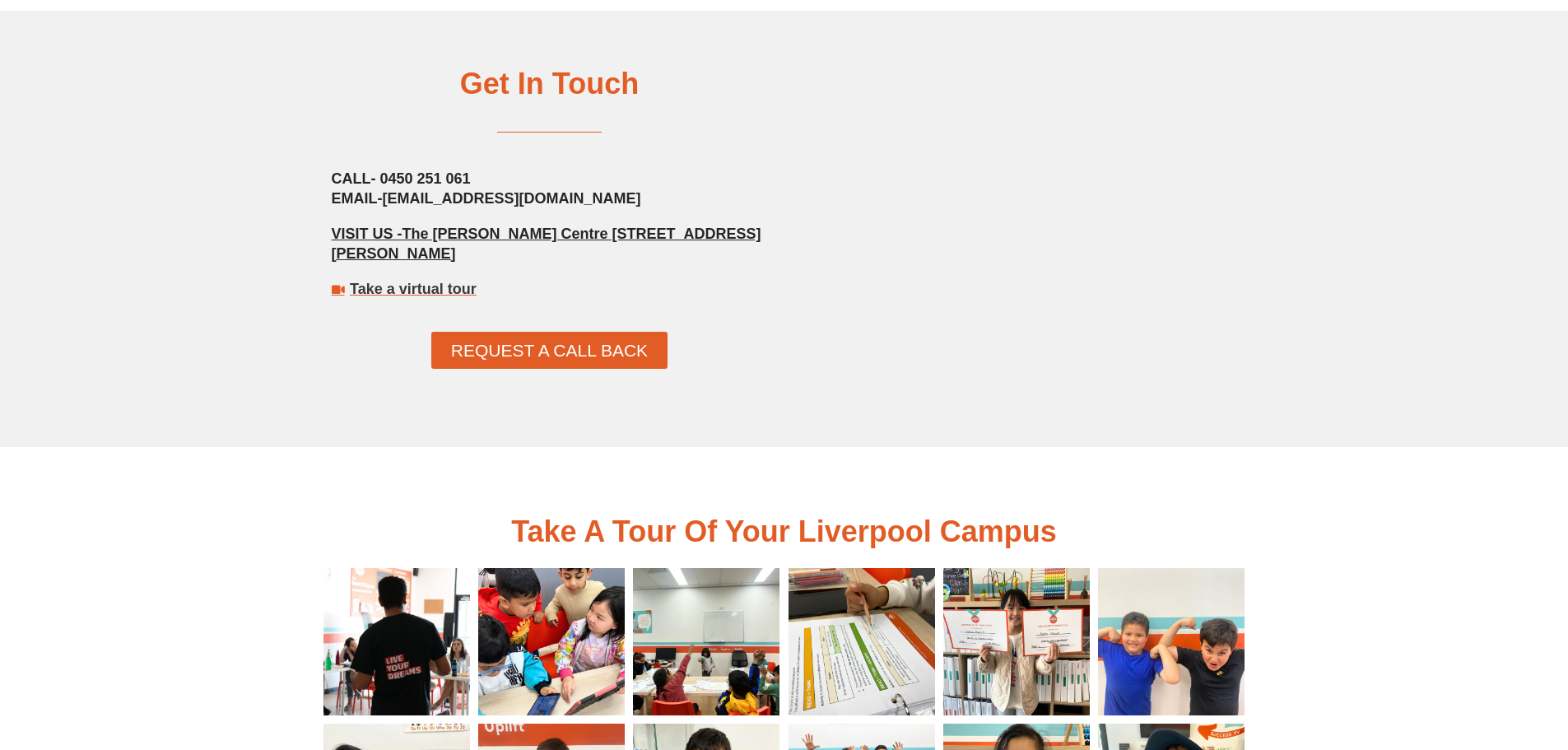
scroll to position [1976, 0]
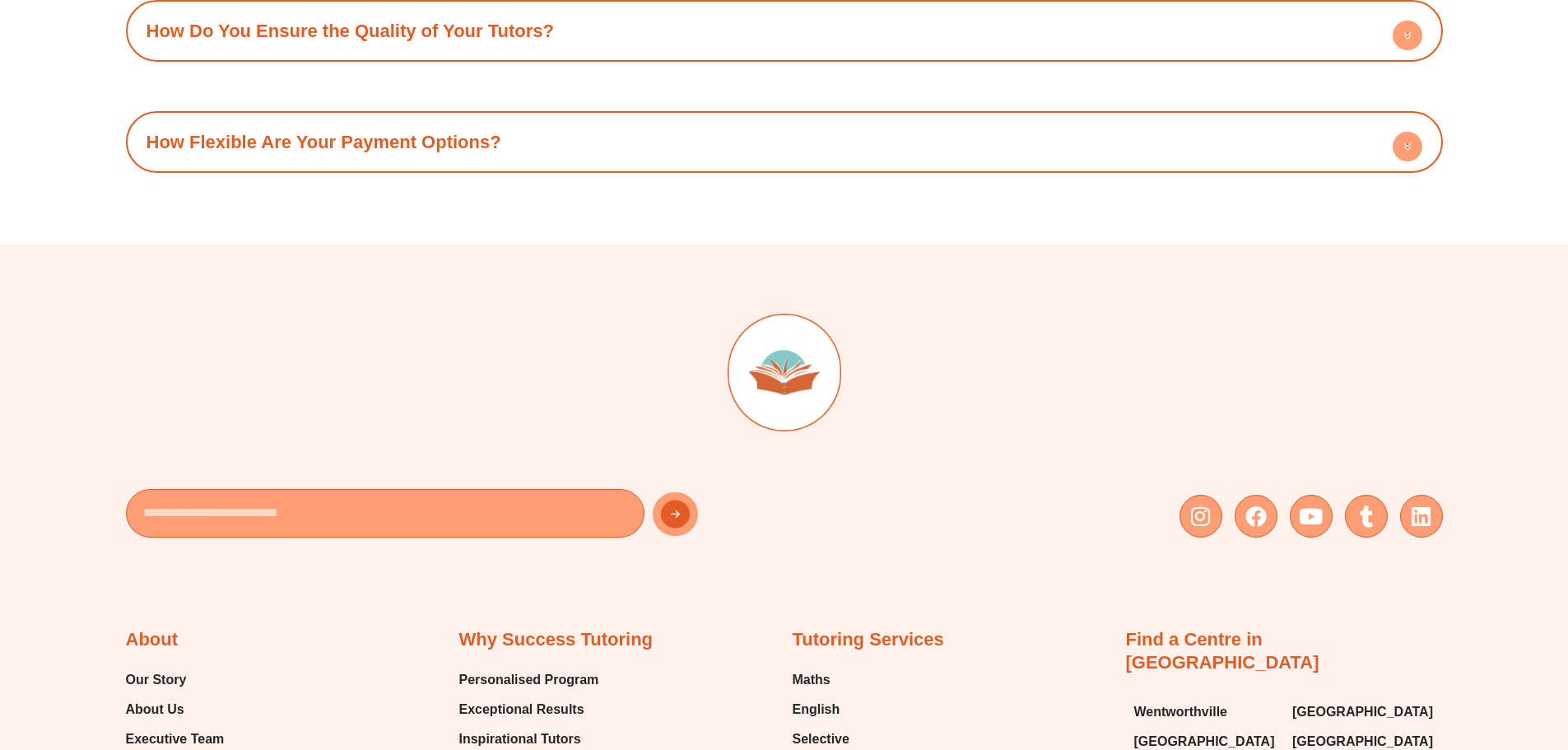
scroll to position [9525, 0]
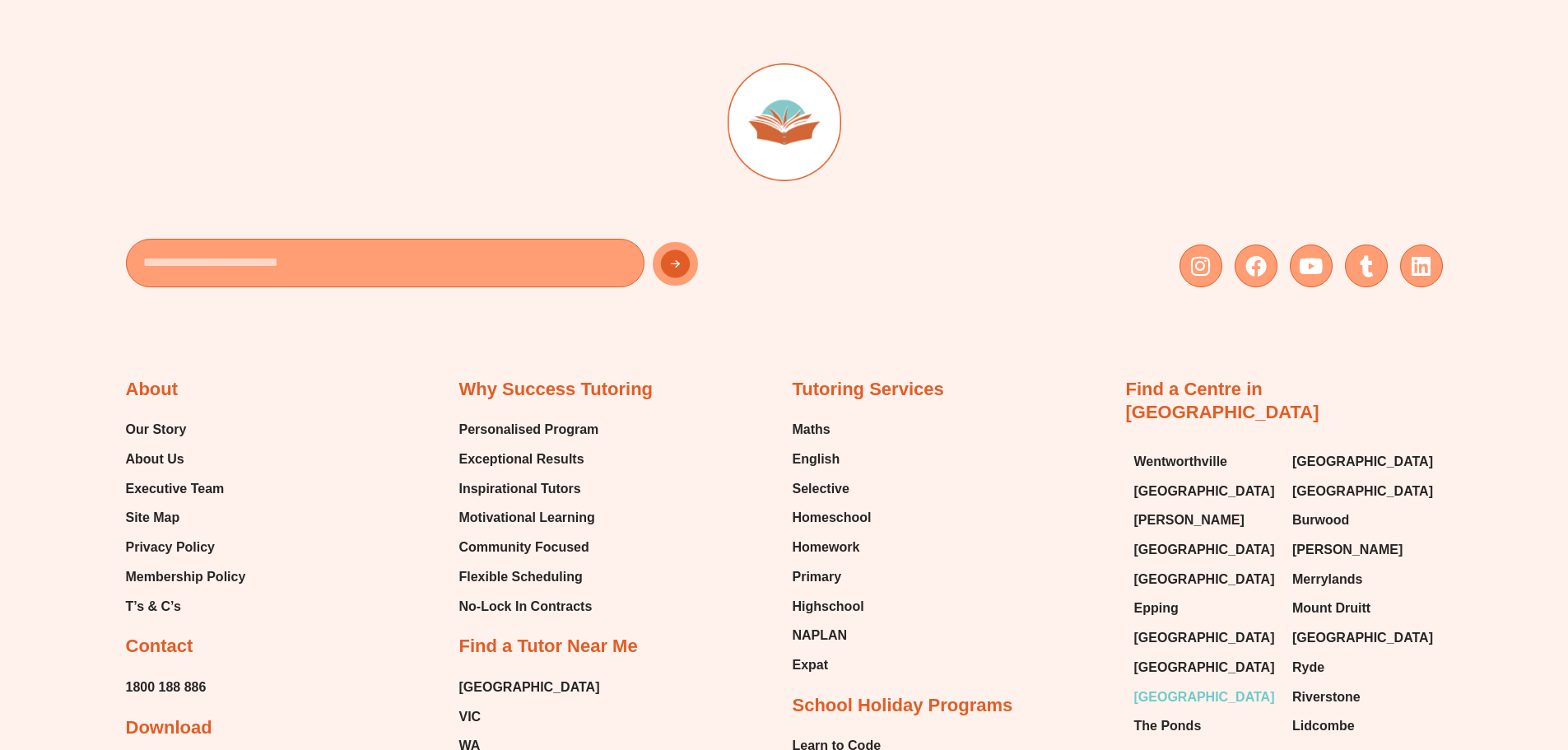
scroll to position [9537, 0]
click at [1157, 568] on span "[GEOGRAPHIC_DATA]" at bounding box center [1204, 580] width 140 height 25
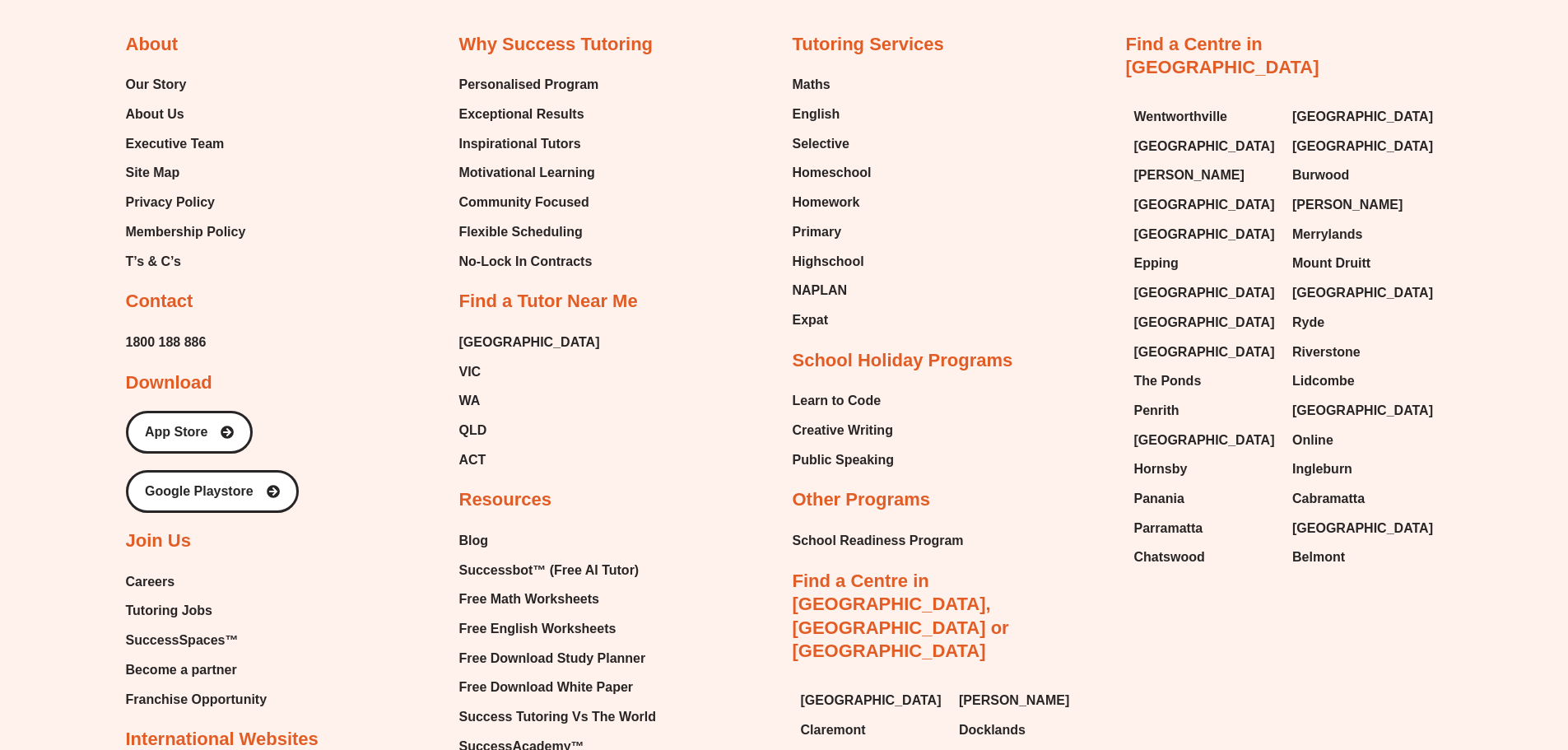
scroll to position [10195, 0]
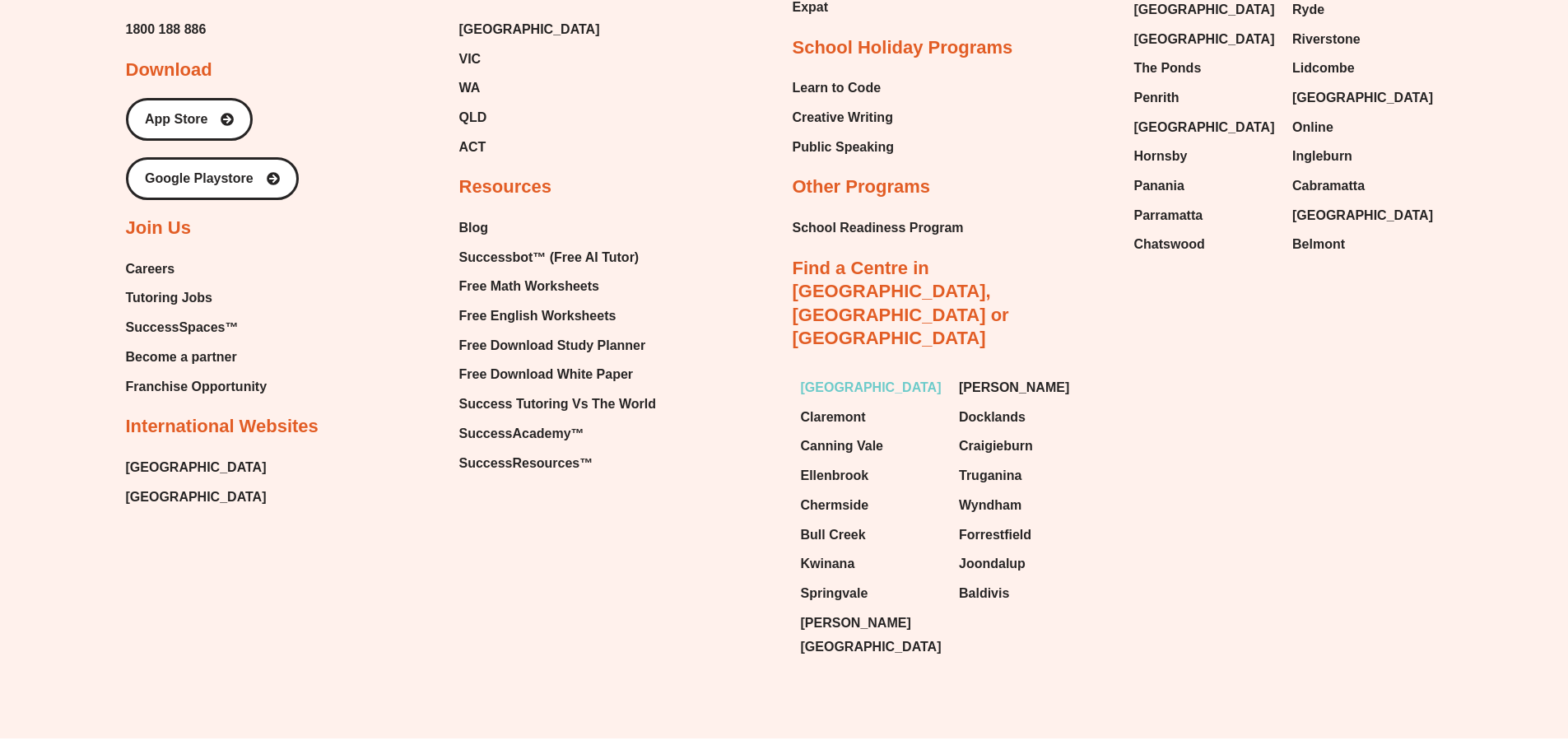
click at [809, 375] on span "[GEOGRAPHIC_DATA]" at bounding box center [870, 387] width 140 height 25
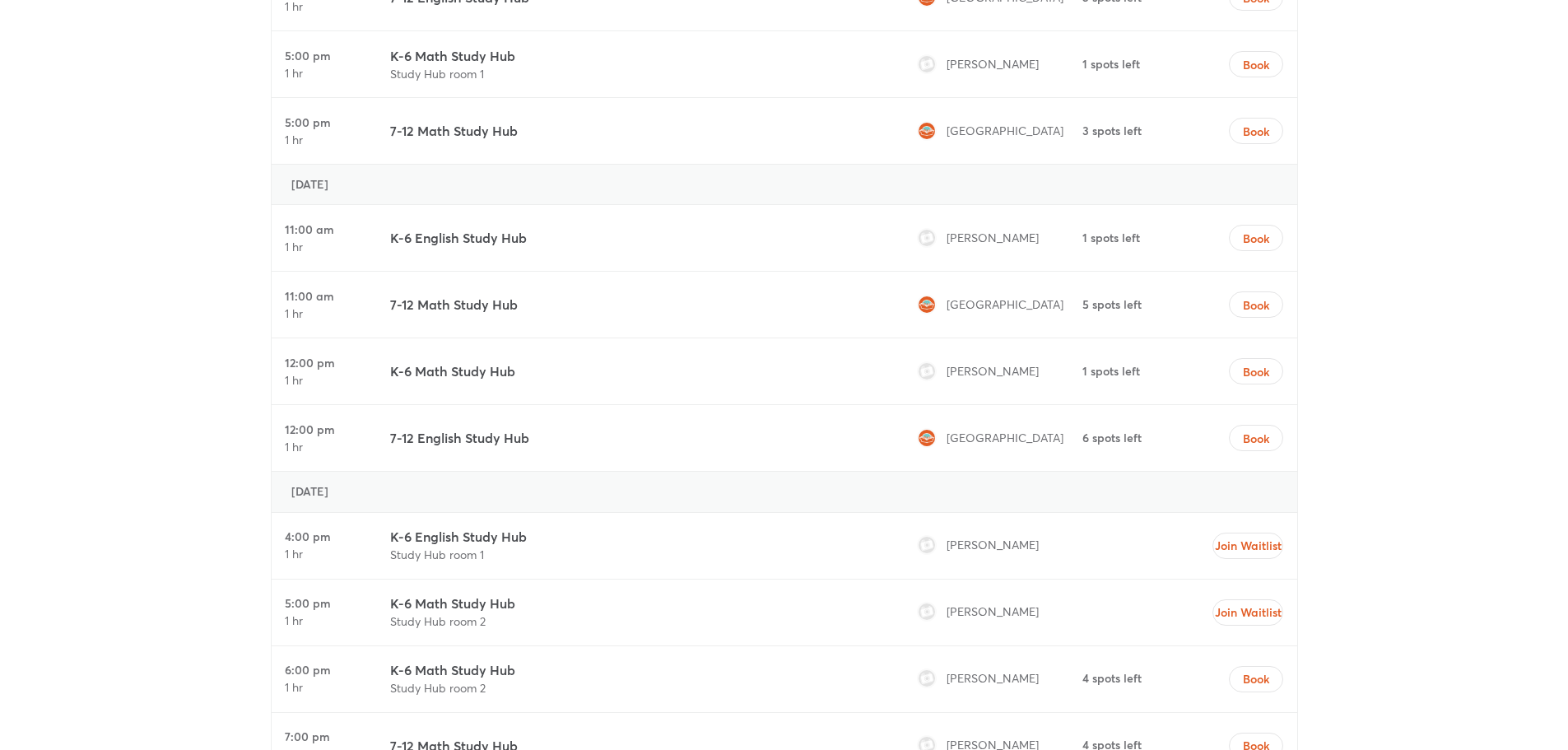
scroll to position [5432, 0]
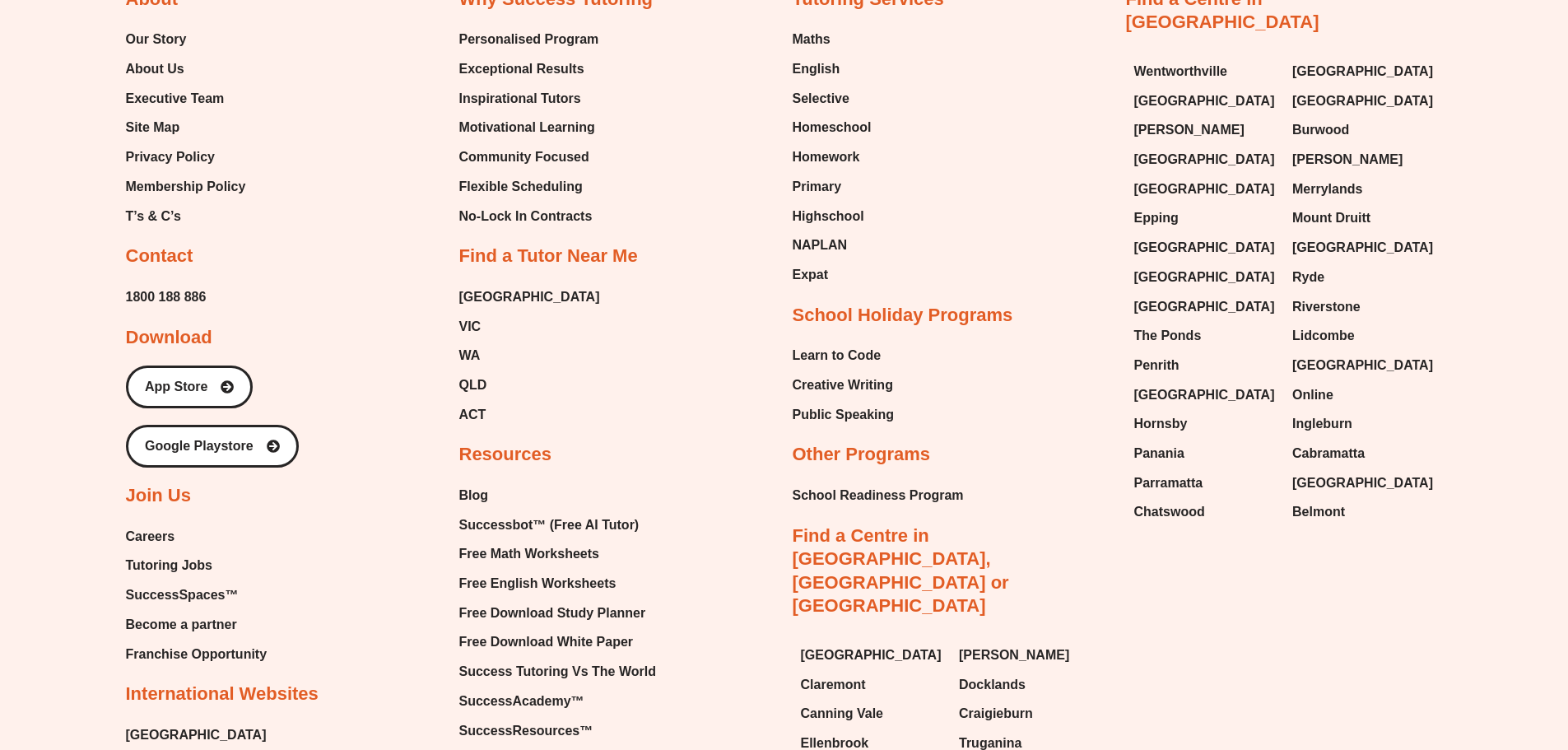
drag, startPoint x: 1580, startPoint y: 28, endPoint x: 1530, endPoint y: 700, distance: 673.9
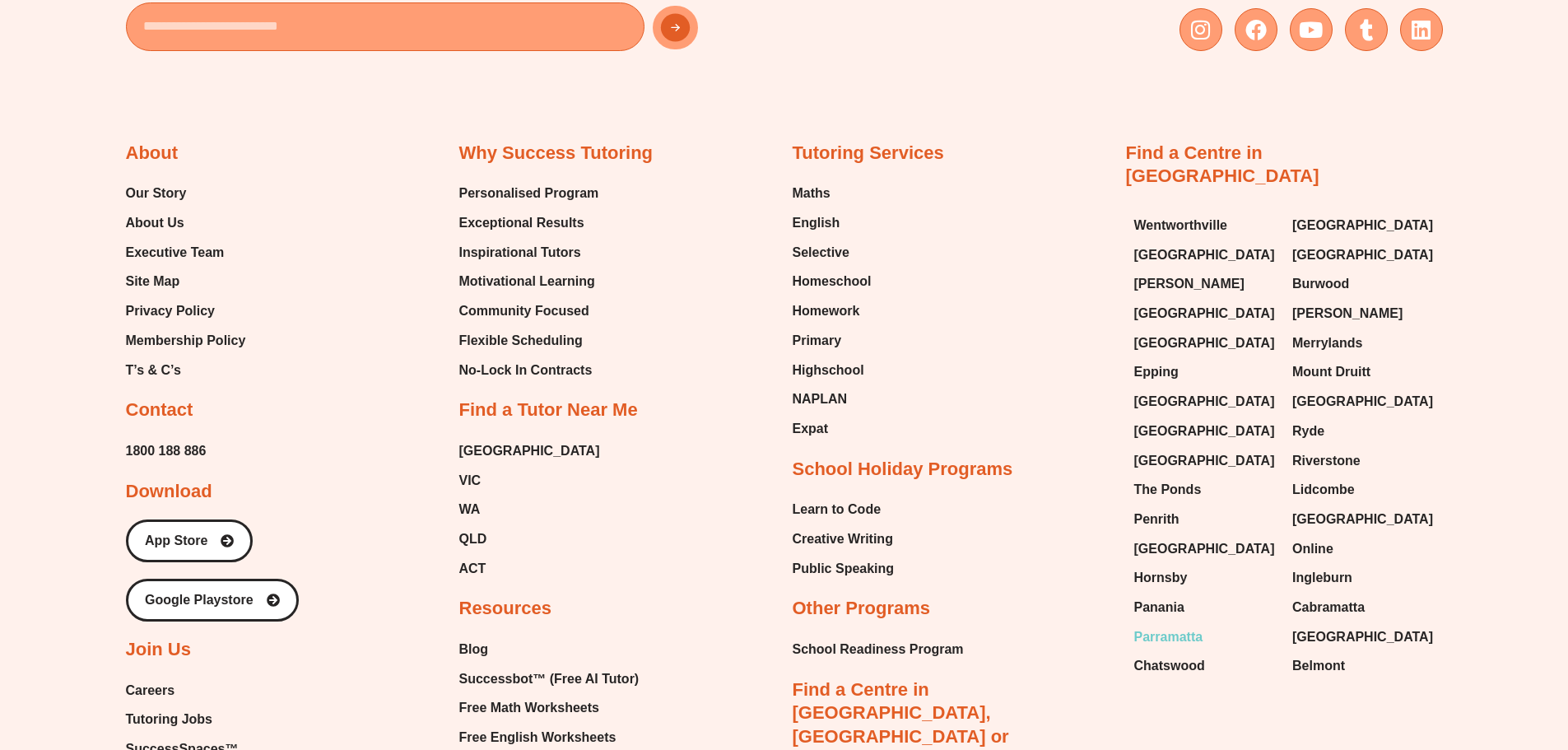
scroll to position [9763, 0]
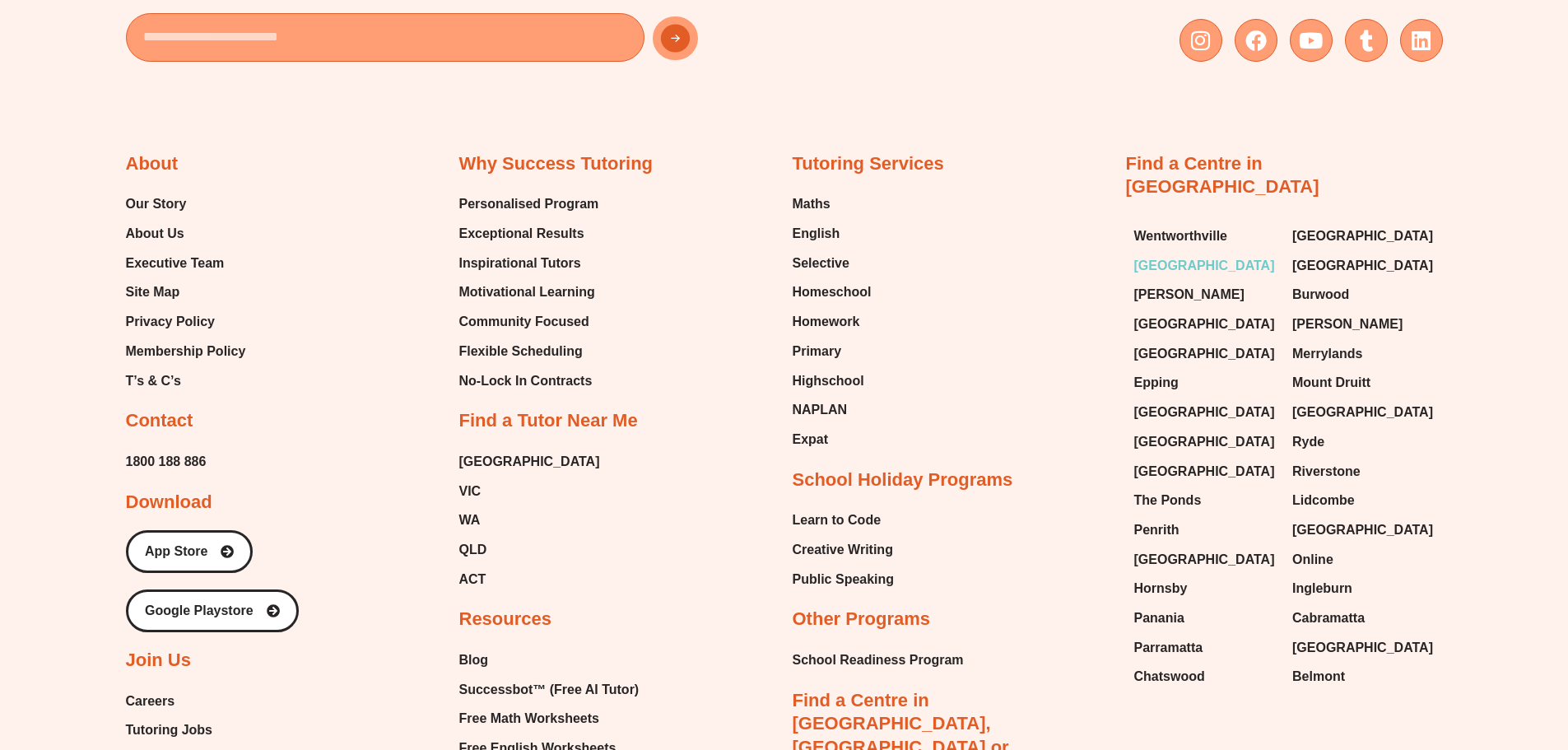
click at [1179, 253] on span "[GEOGRAPHIC_DATA]" at bounding box center [1204, 265] width 140 height 25
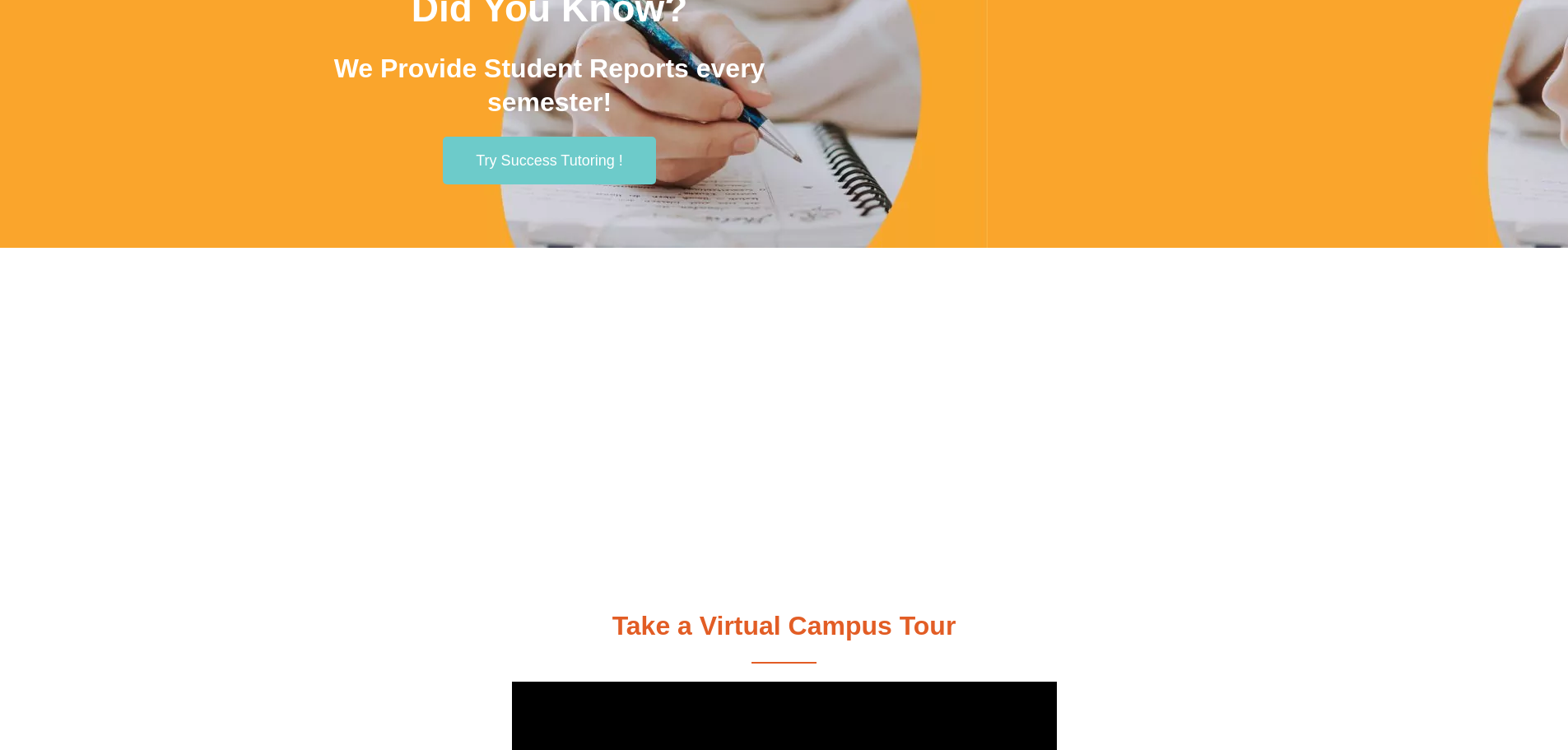
scroll to position [3375, 0]
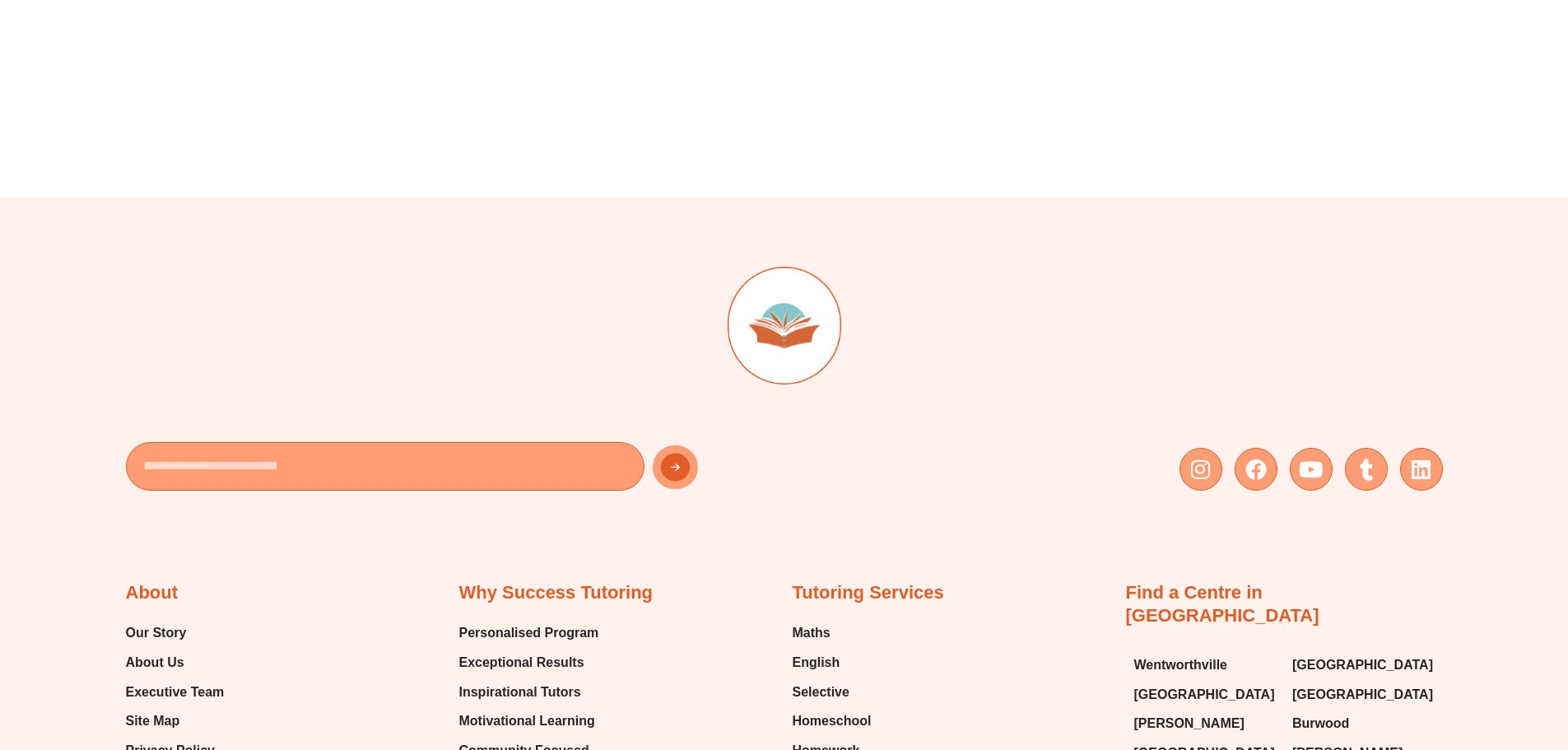
scroll to position [576, 0]
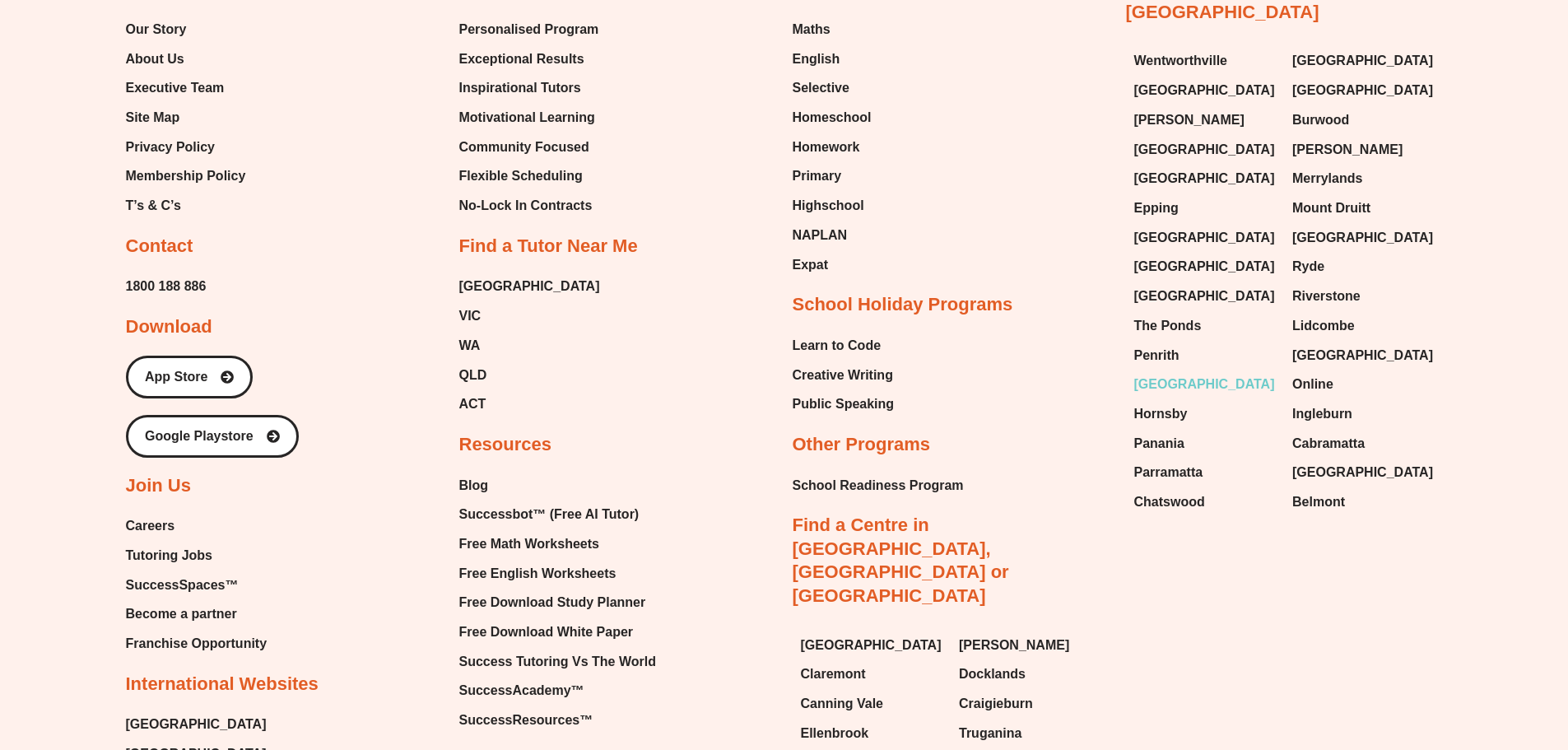
scroll to position [10079, 0]
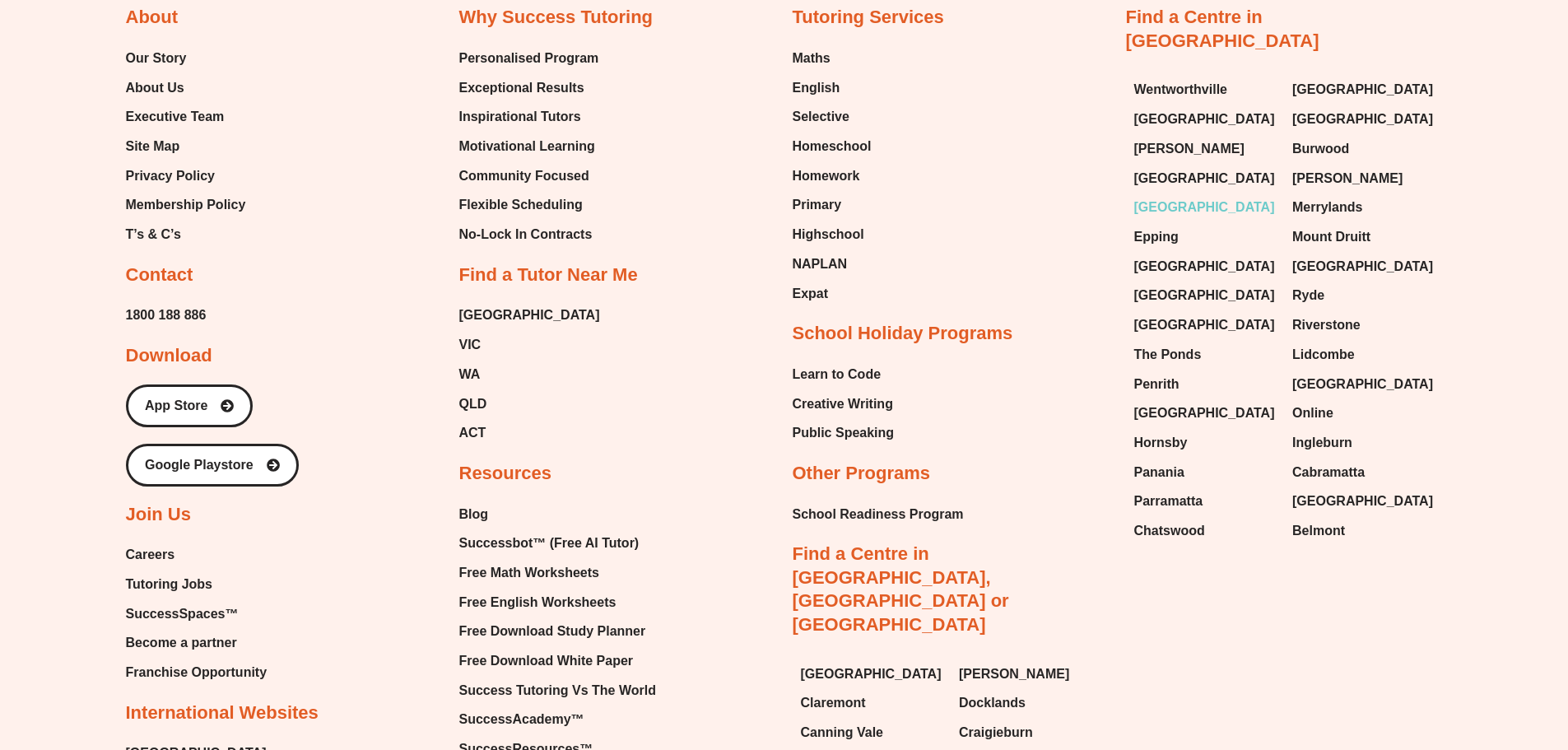
click at [1158, 211] on span "[GEOGRAPHIC_DATA]" at bounding box center [1204, 207] width 140 height 25
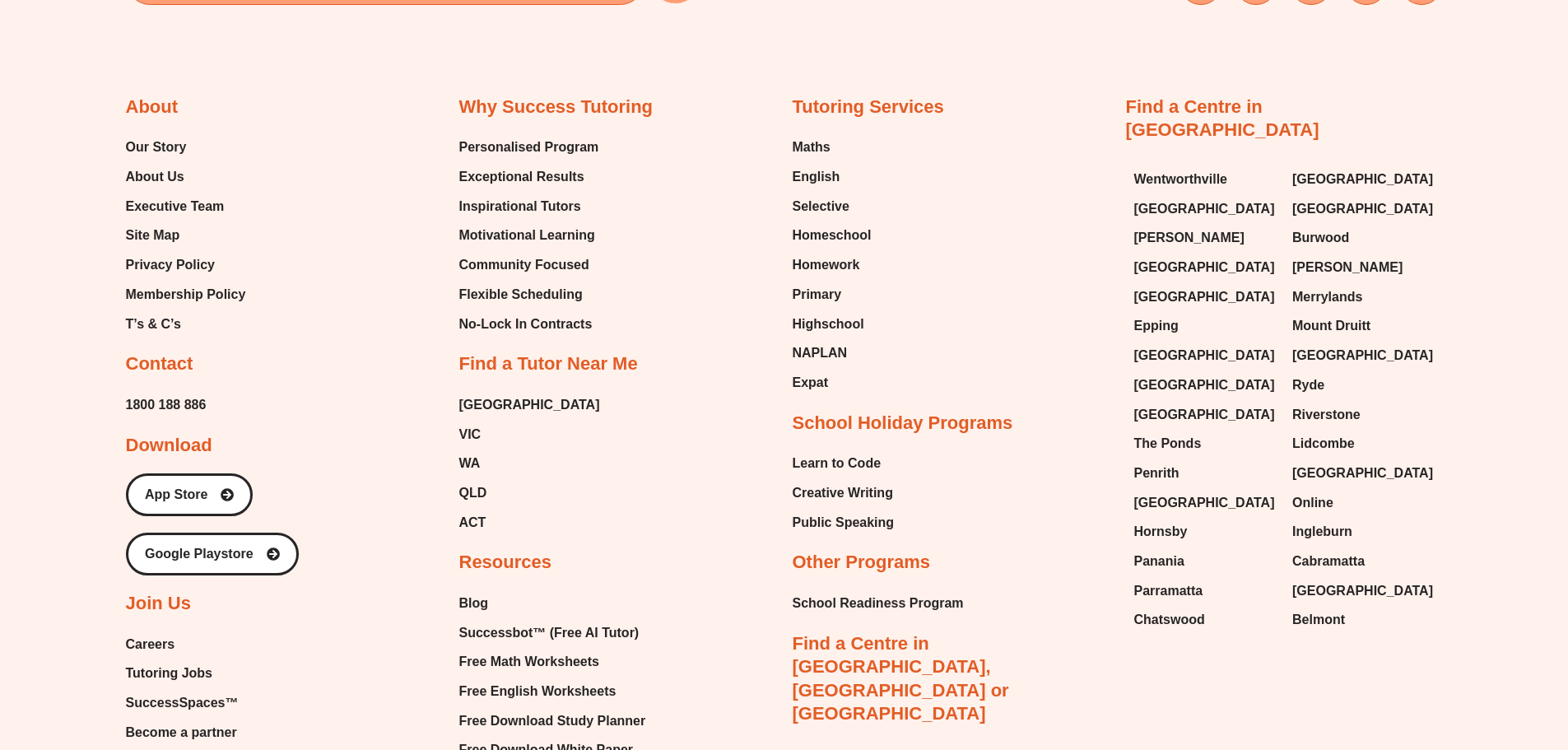
scroll to position [9845, 0]
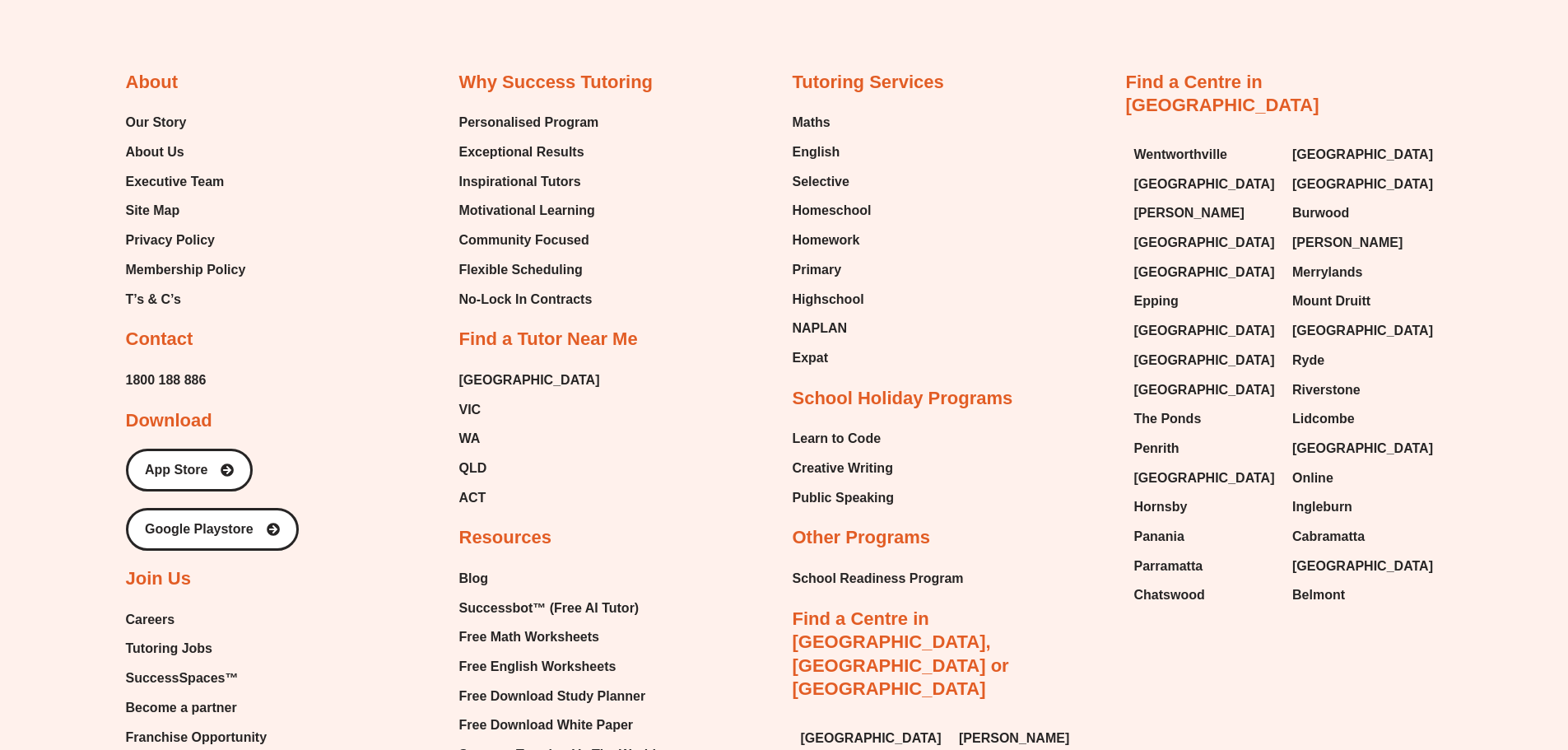
drag, startPoint x: 1580, startPoint y: 43, endPoint x: 1580, endPoint y: 690, distance: 647.0
click at [1179, 172] on span "[GEOGRAPHIC_DATA]" at bounding box center [1204, 184] width 140 height 25
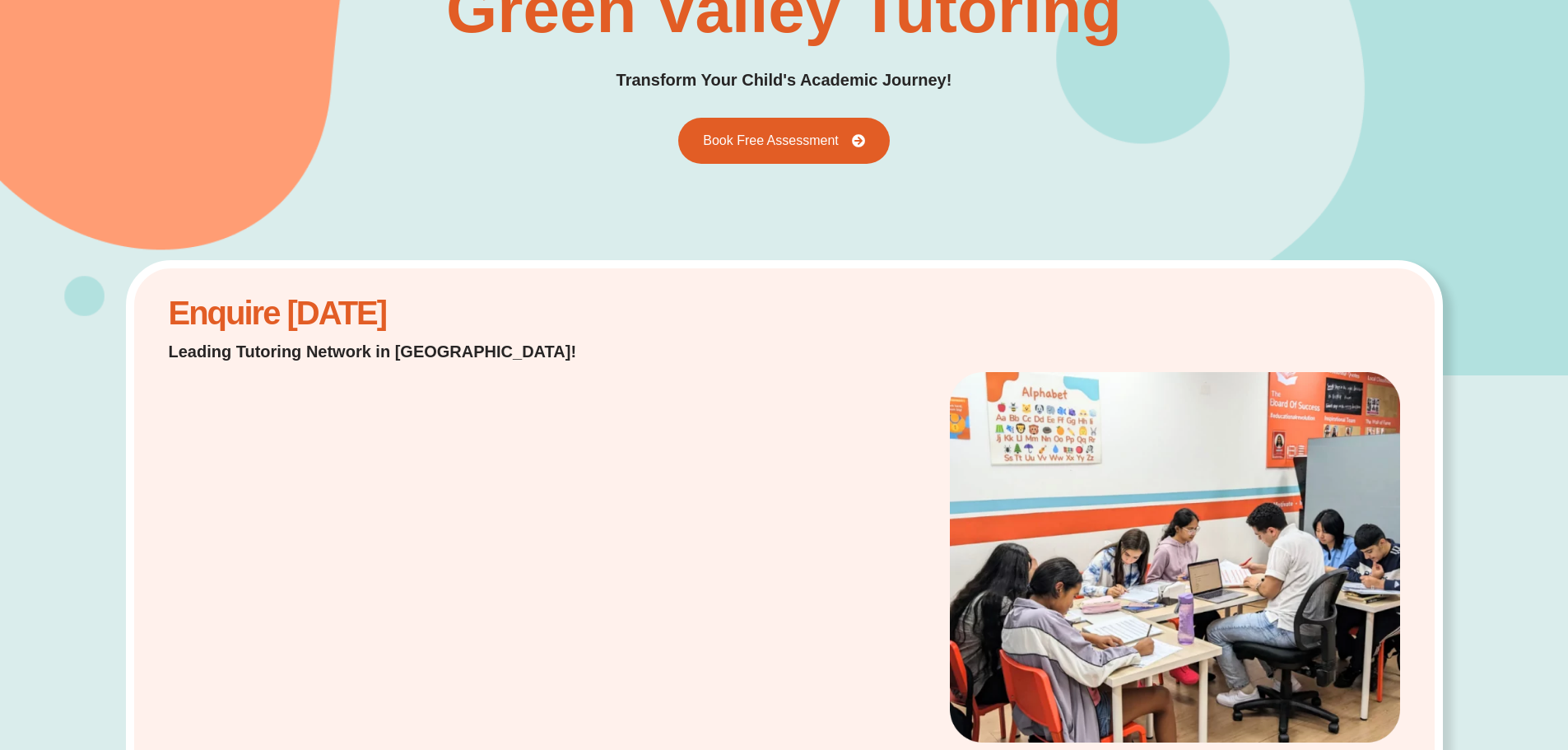
scroll to position [411, 0]
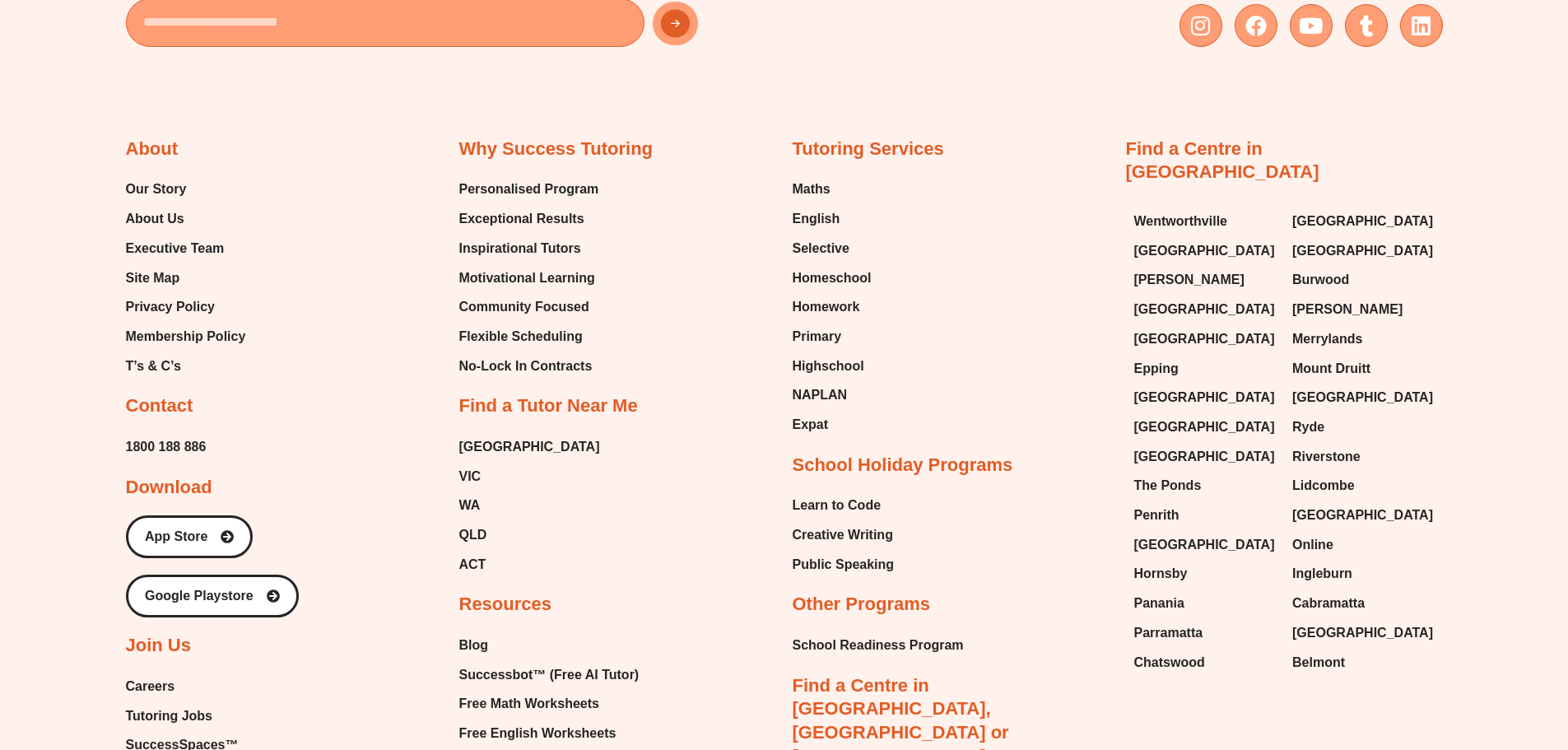
scroll to position [7069, 0]
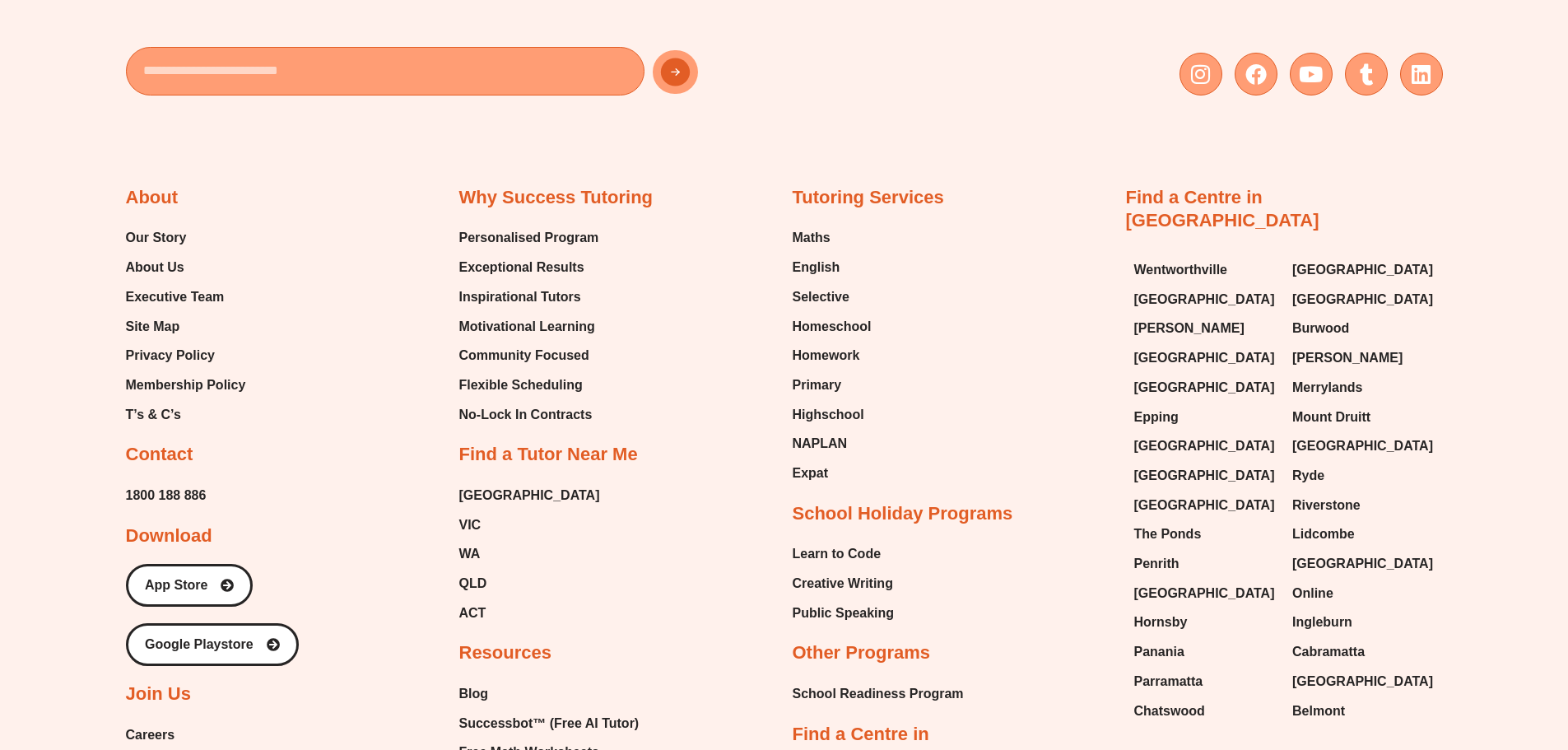
click at [1078, 319] on div "Tutoring Services Maths English Selective Homeschool Homework Primary Highschoo…" at bounding box center [950, 660] width 317 height 947
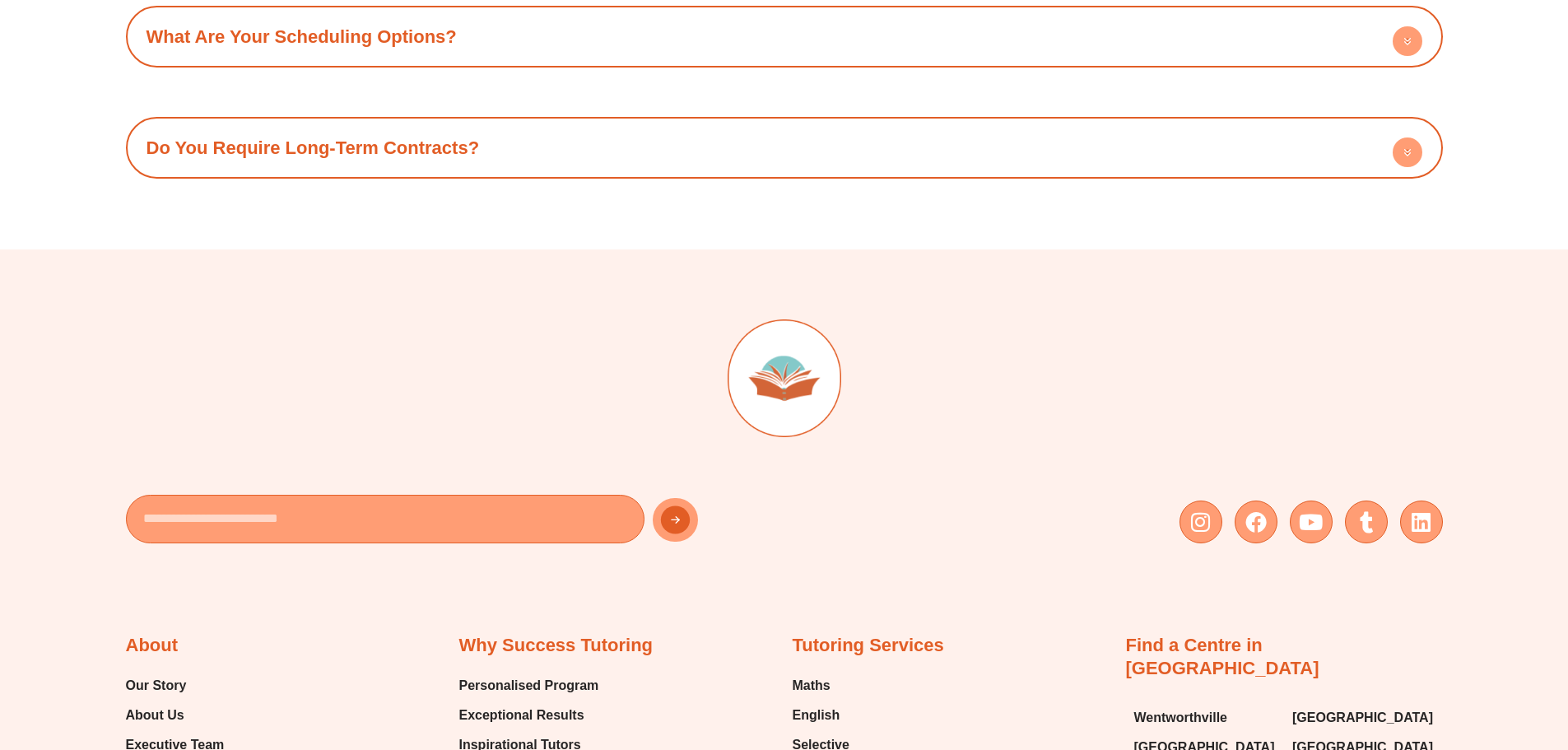
scroll to position [6575, 0]
